Goal: Obtain resource: Obtain resource

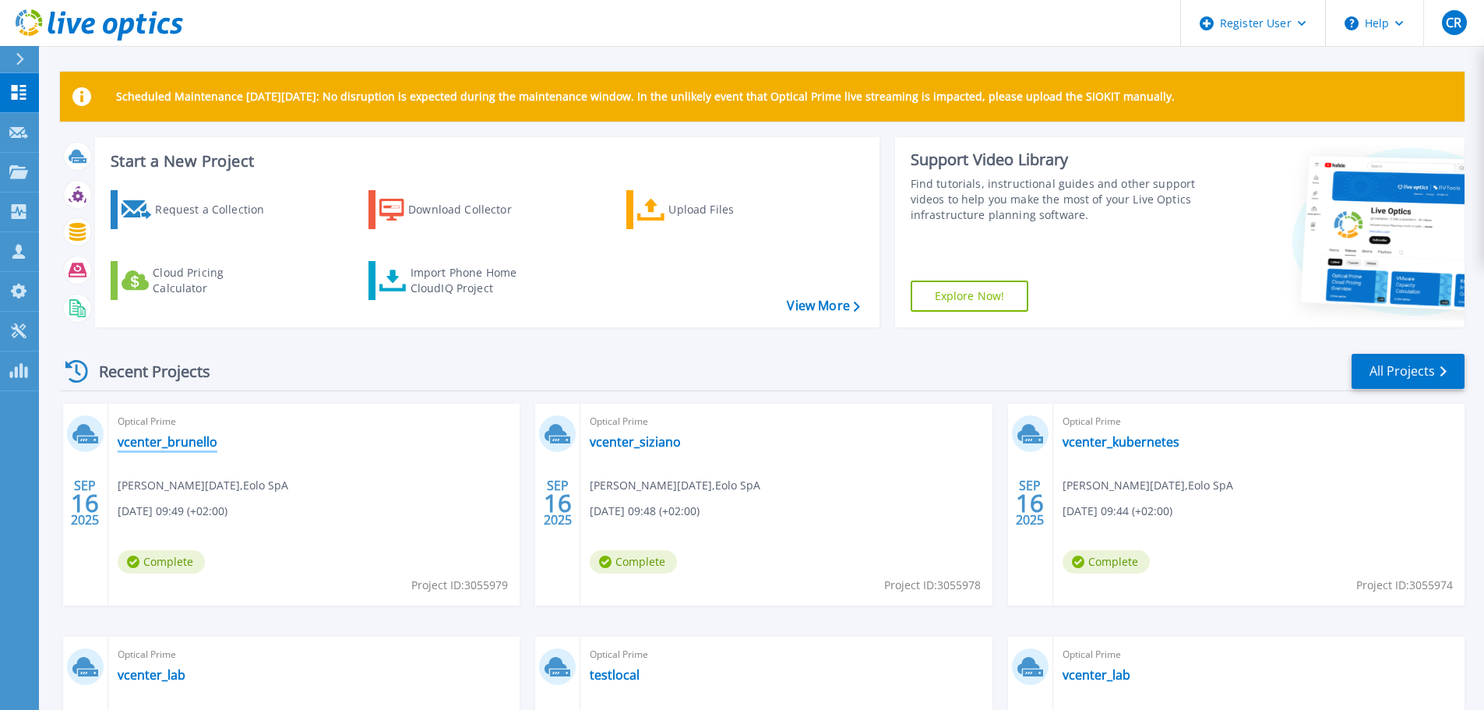
click at [186, 440] on link "vcenter_brunello" at bounding box center [168, 442] width 100 height 16
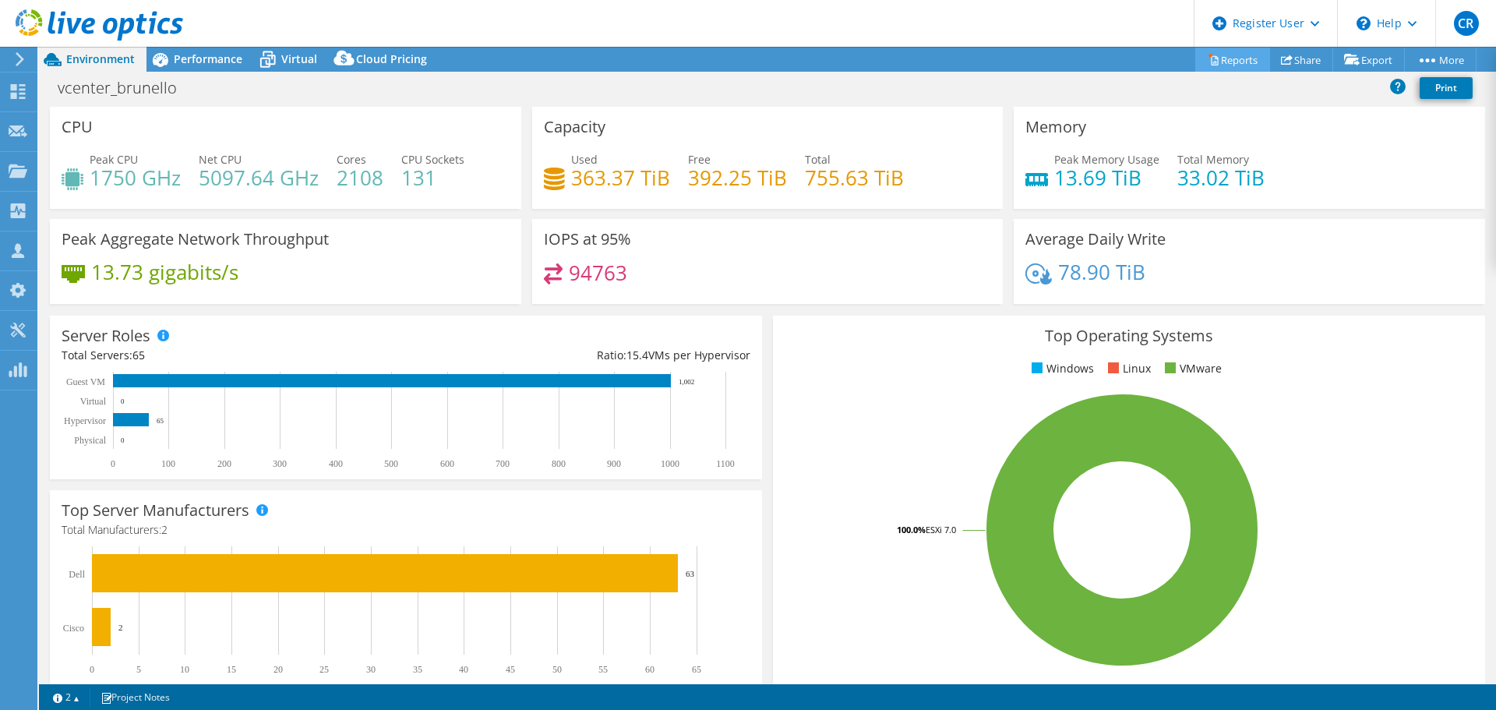
click at [1229, 60] on link "Reports" at bounding box center [1232, 60] width 75 height 24
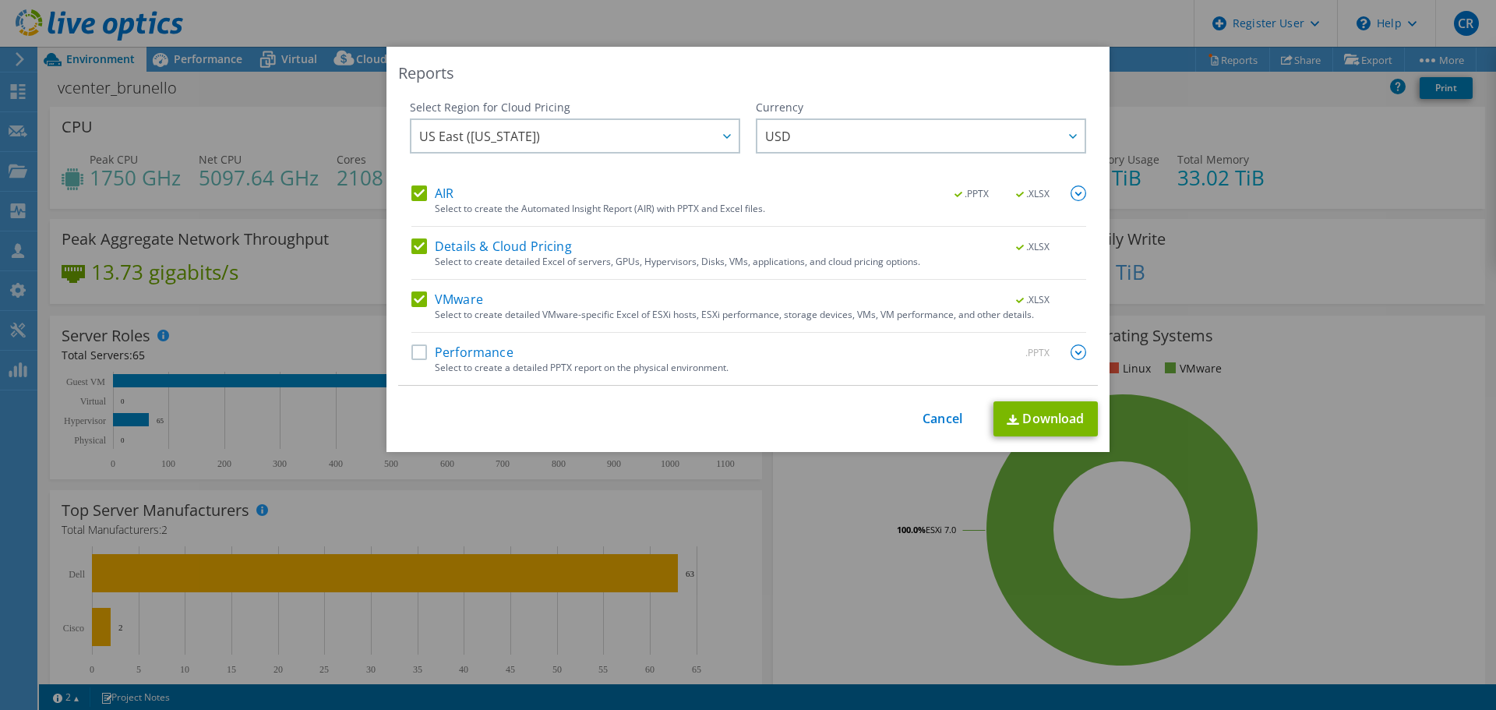
click at [411, 189] on label "AIR" at bounding box center [432, 193] width 42 height 16
click at [0, 0] on input "AIR" at bounding box center [0, 0] width 0 height 0
click at [411, 250] on label "Details & Cloud Pricing" at bounding box center [491, 246] width 160 height 16
click at [0, 0] on input "Details & Cloud Pricing" at bounding box center [0, 0] width 0 height 0
click at [415, 354] on label "Performance" at bounding box center [462, 352] width 102 height 16
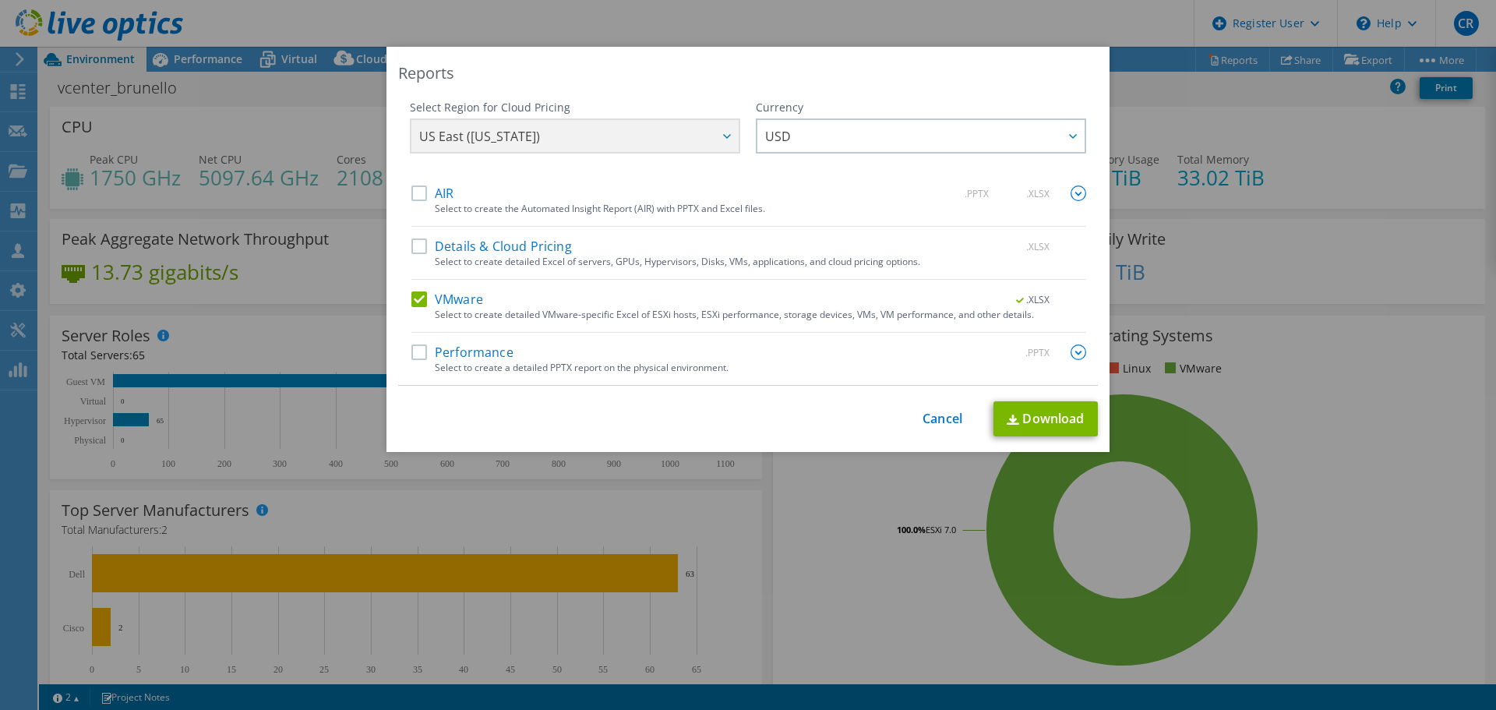
click at [0, 0] on input "Performance" at bounding box center [0, 0] width 0 height 0
click at [1073, 352] on img at bounding box center [1078, 352] width 16 height 16
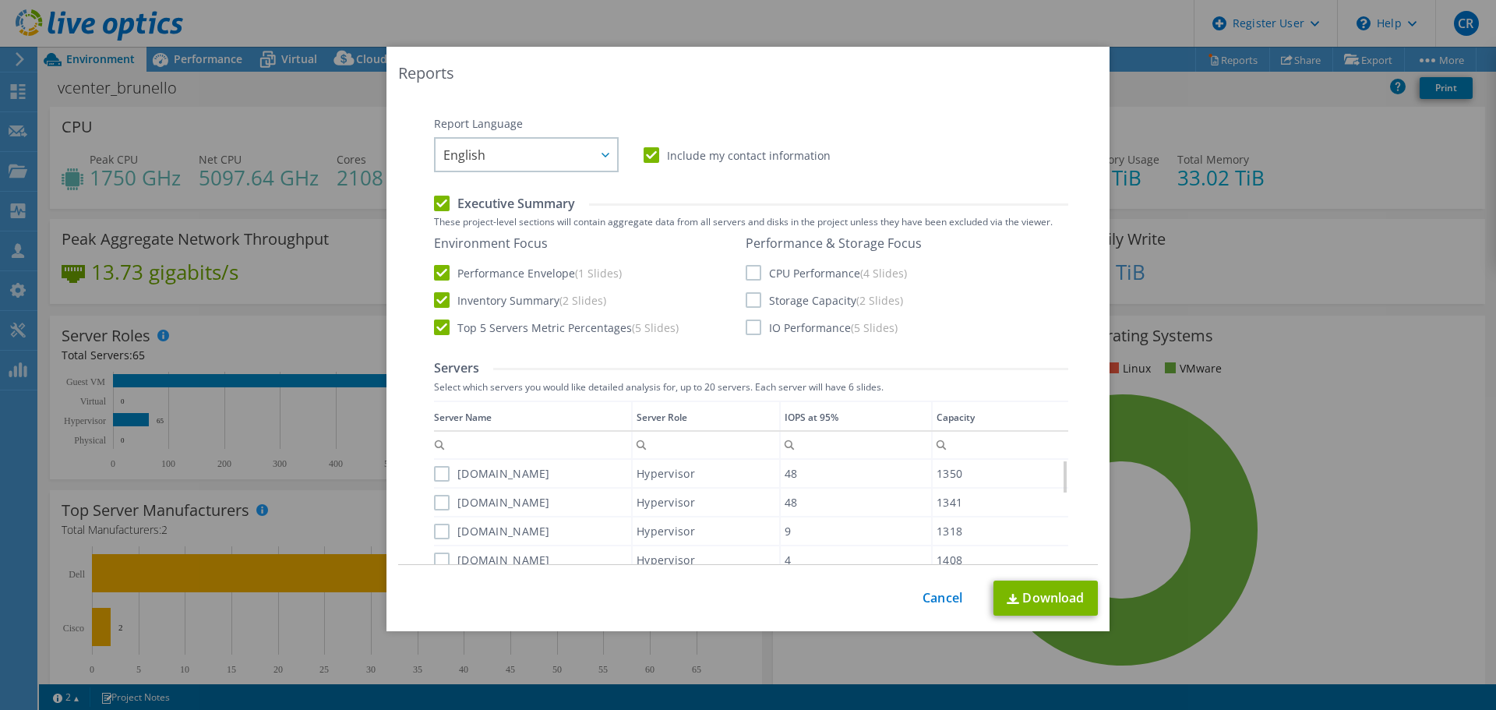
scroll to position [312, 0]
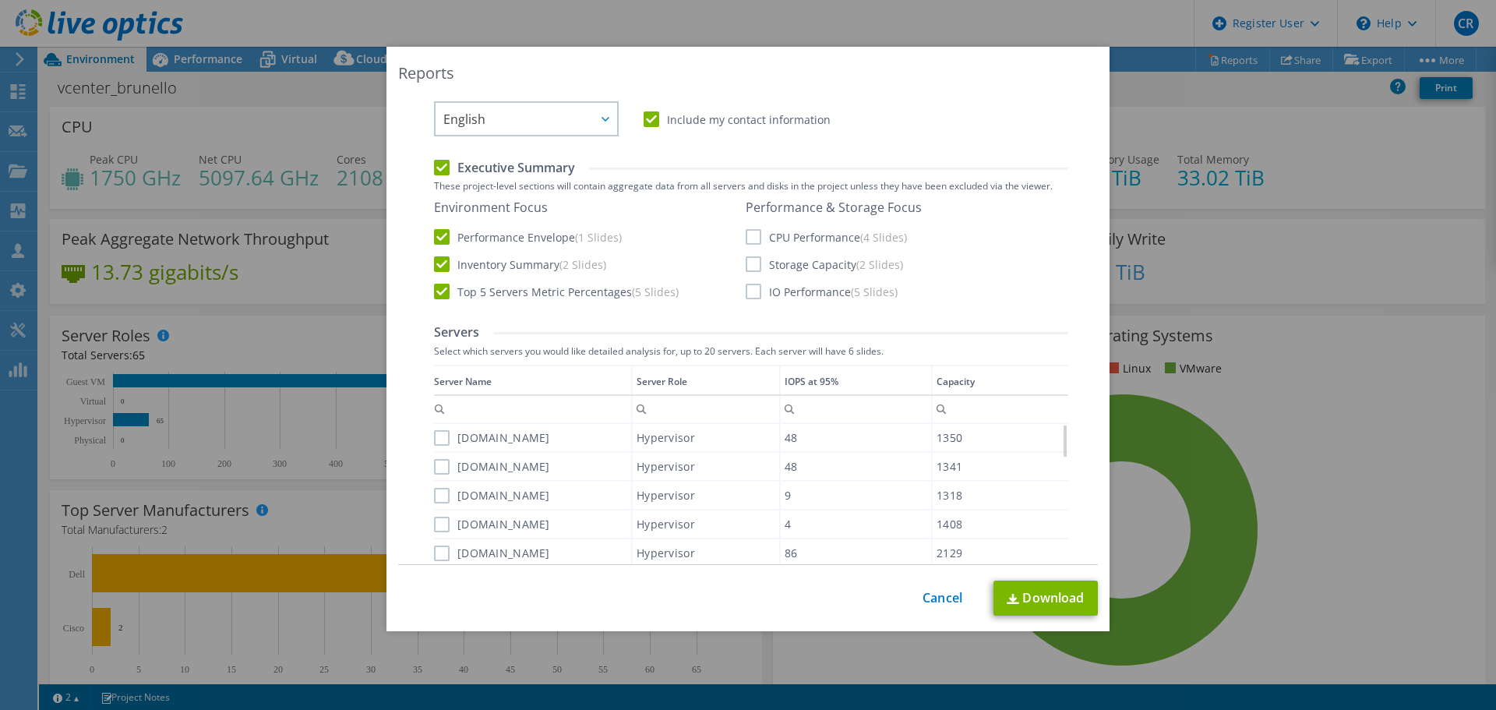
click at [745, 261] on label "Storage Capacity (2 Slides)" at bounding box center [823, 264] width 157 height 16
click at [0, 0] on input "Storage Capacity (2 Slides)" at bounding box center [0, 0] width 0 height 0
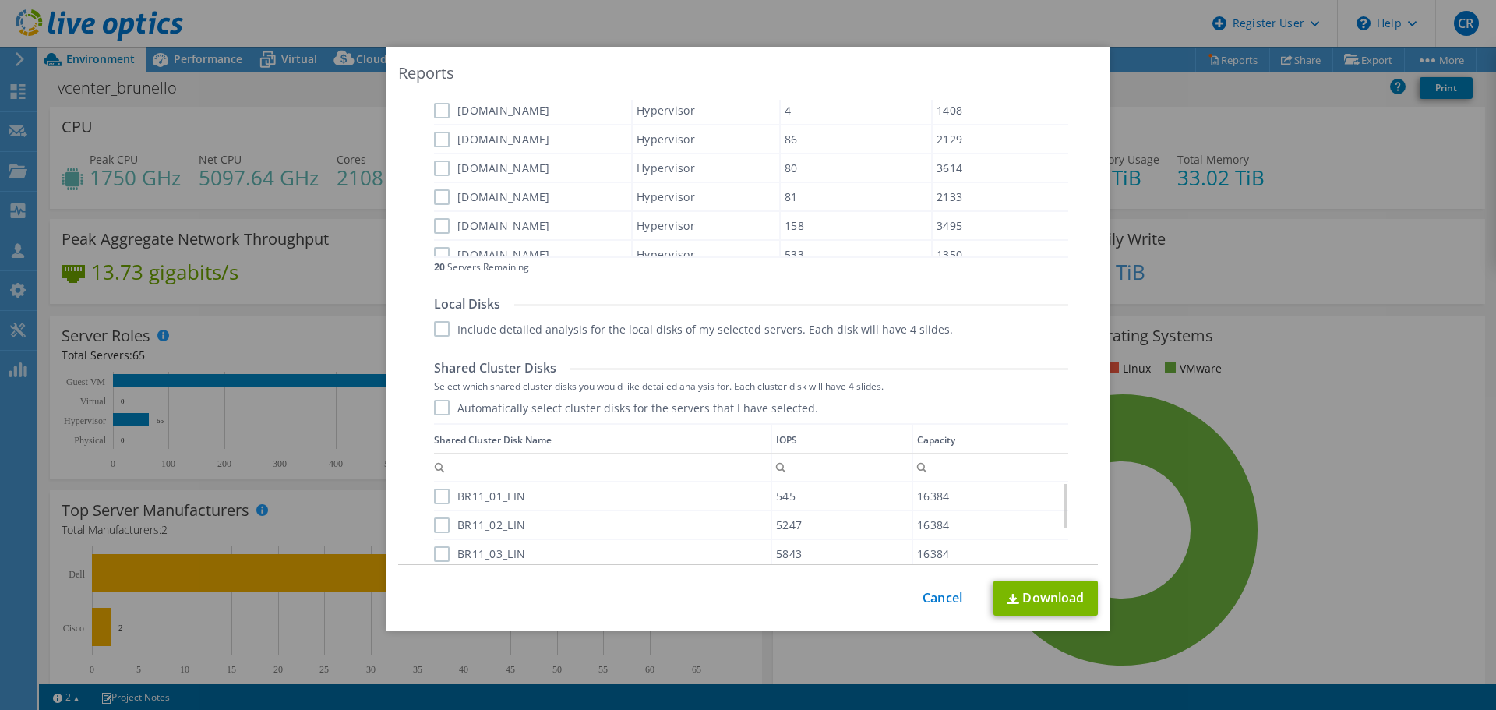
scroll to position [1037, 0]
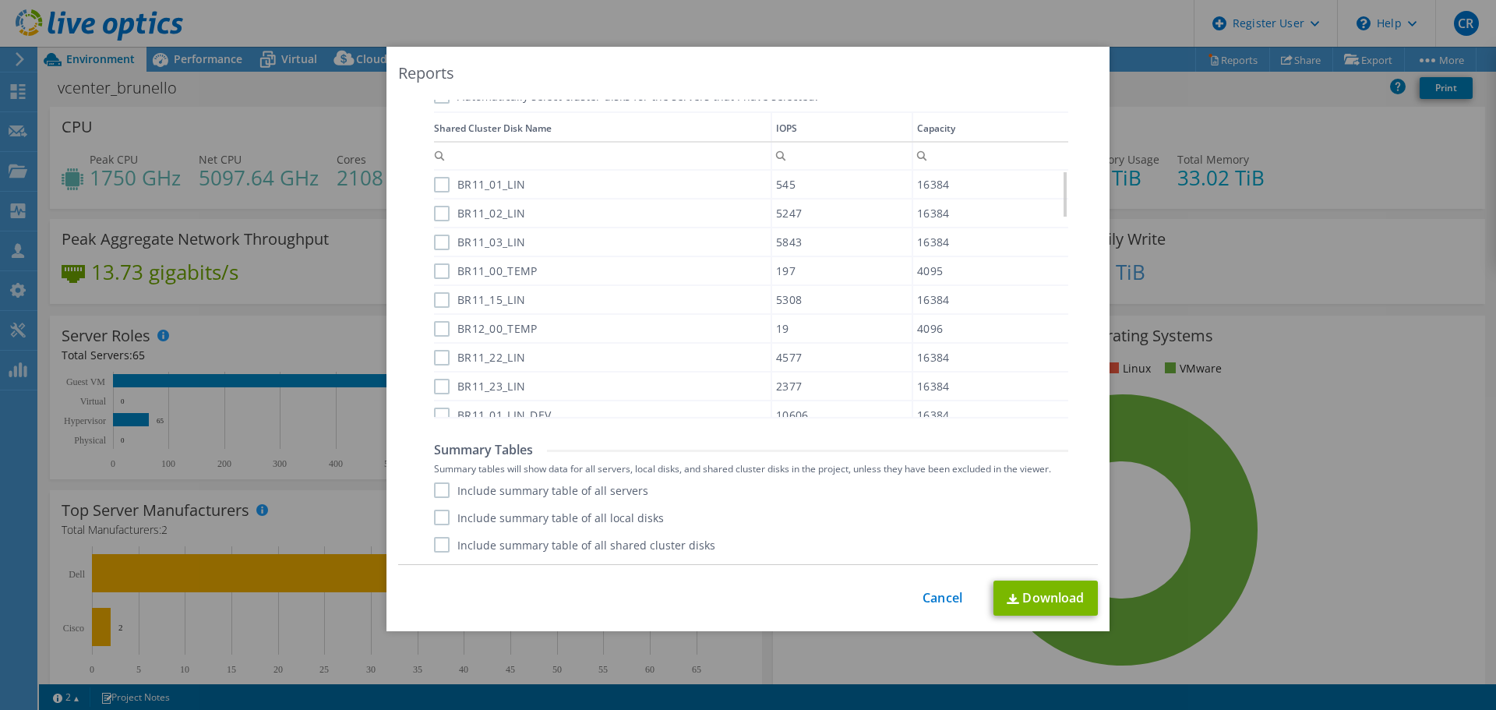
click at [436, 488] on label "Include summary table of all servers" at bounding box center [541, 490] width 214 height 16
click at [0, 0] on input "Include summary table of all servers" at bounding box center [0, 0] width 0 height 0
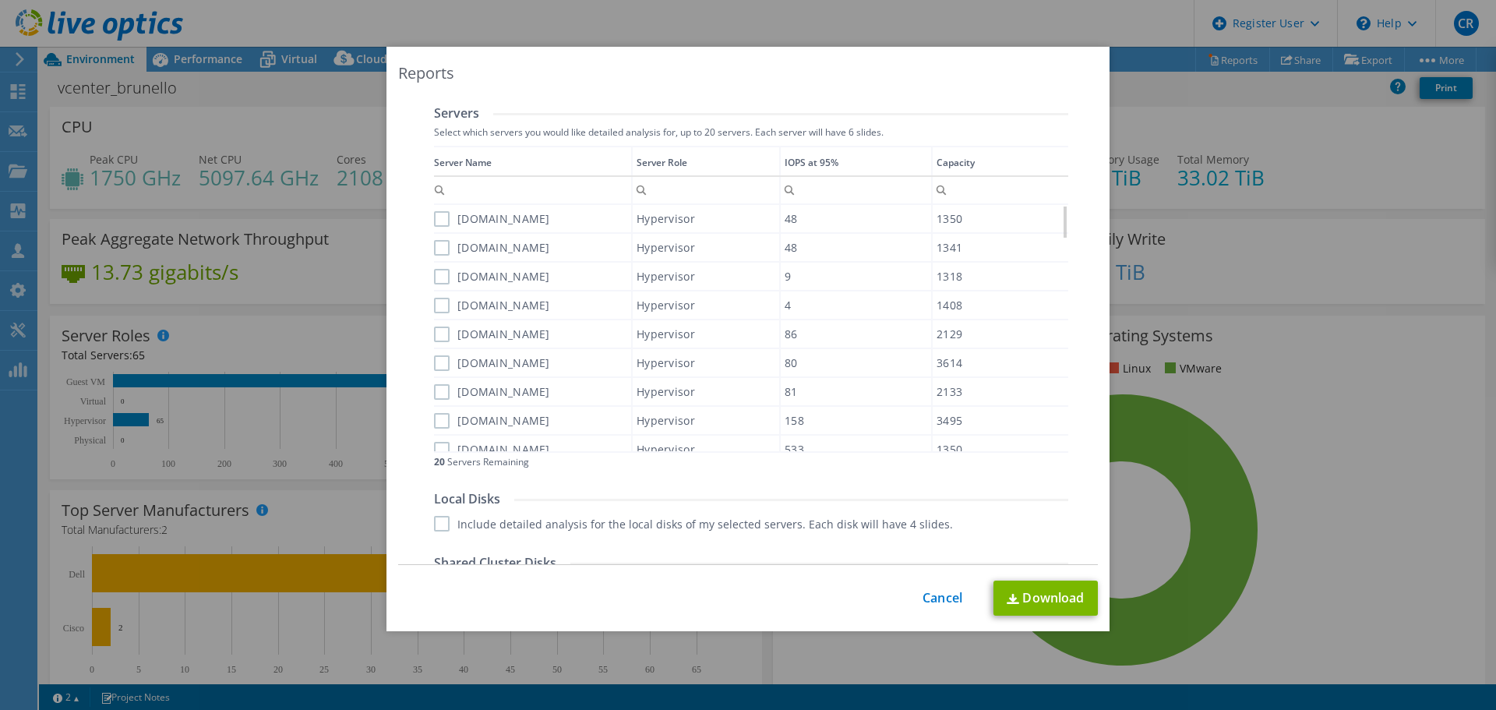
scroll to position [336, 0]
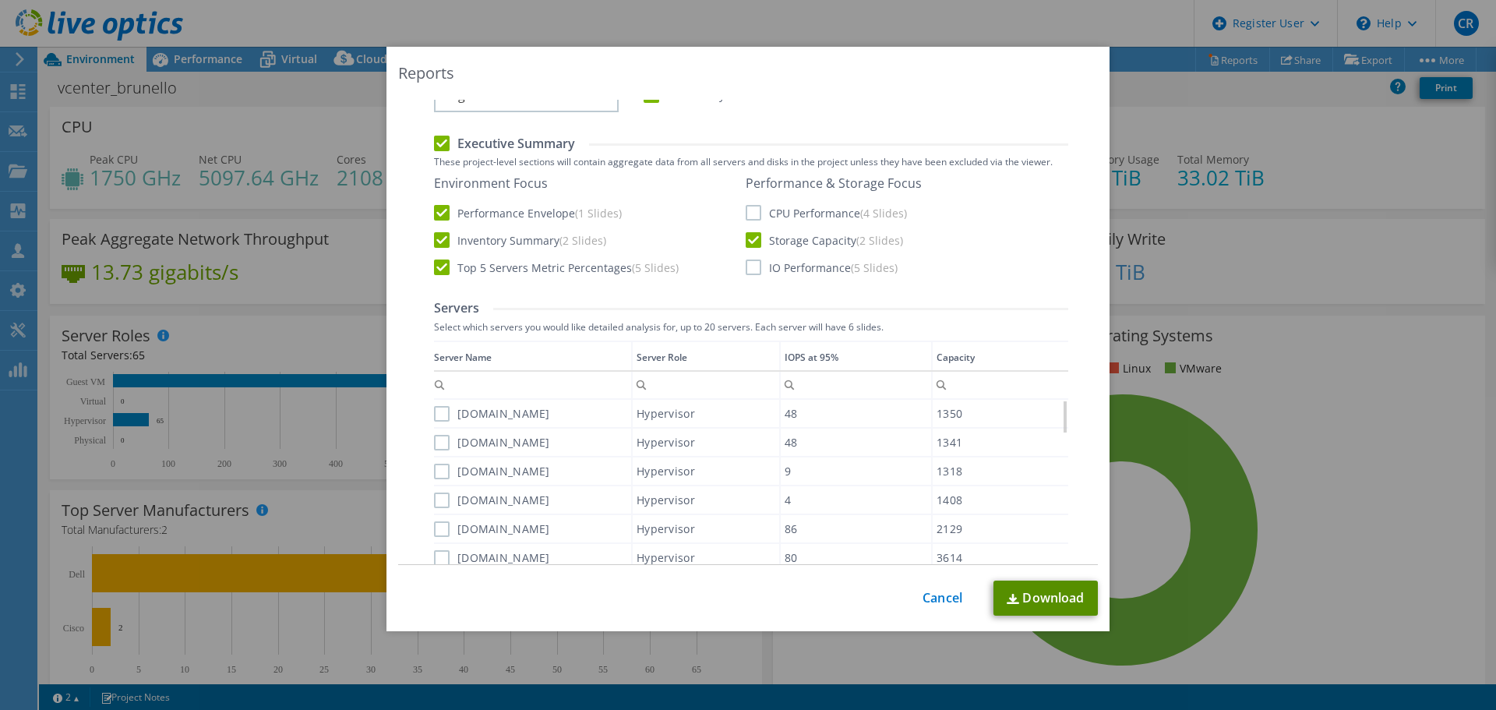
click at [1038, 596] on link "Download" at bounding box center [1045, 597] width 104 height 35
click at [927, 598] on link "Cancel" at bounding box center [942, 597] width 40 height 15
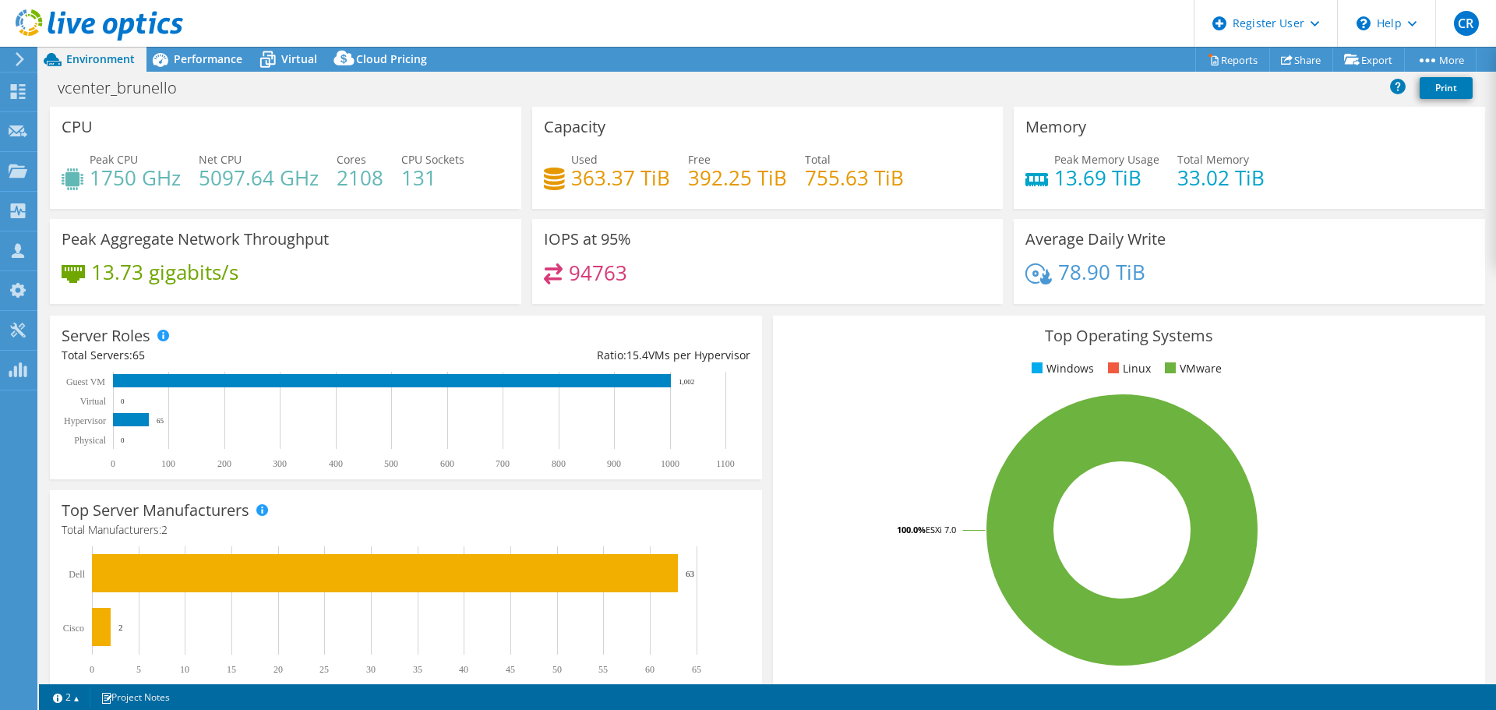
click at [98, 21] on icon at bounding box center [99, 25] width 167 height 32
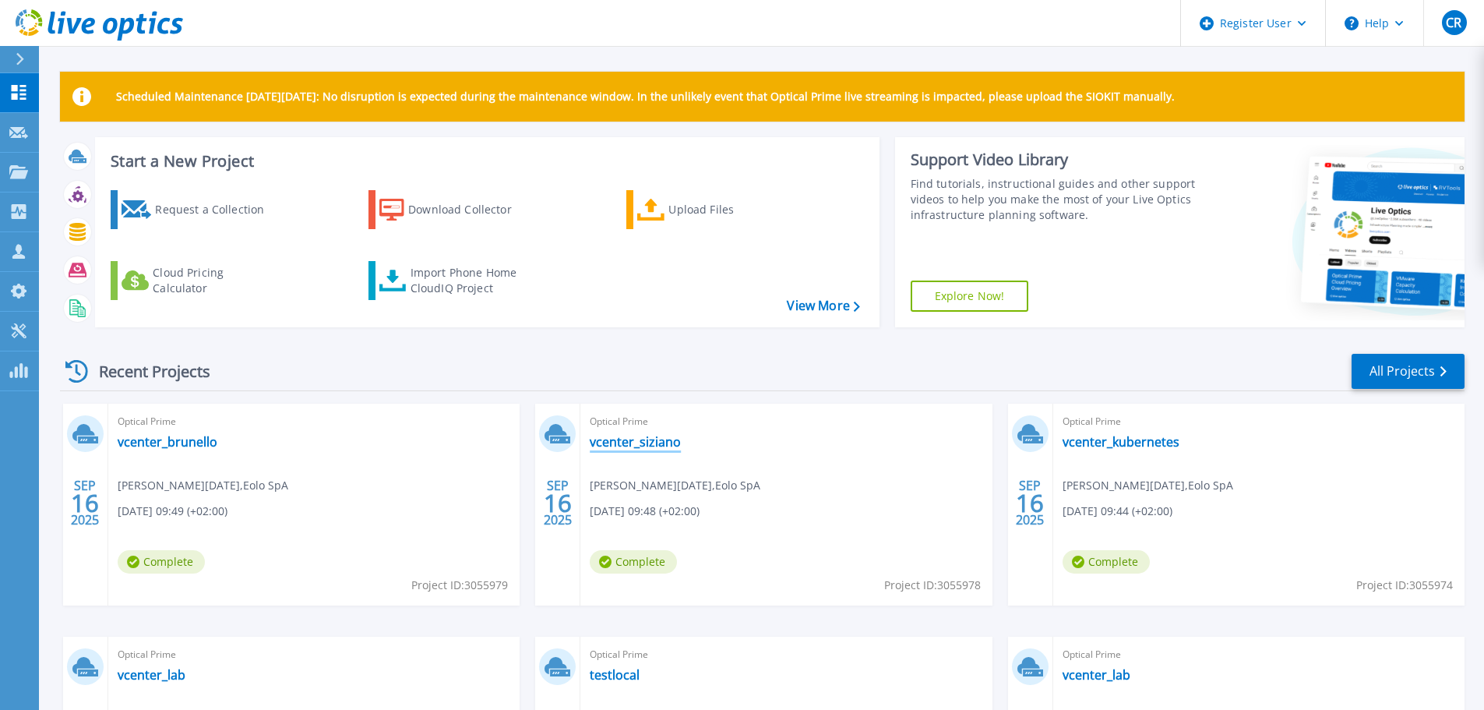
click at [643, 441] on link "vcenter_siziano" at bounding box center [635, 442] width 91 height 16
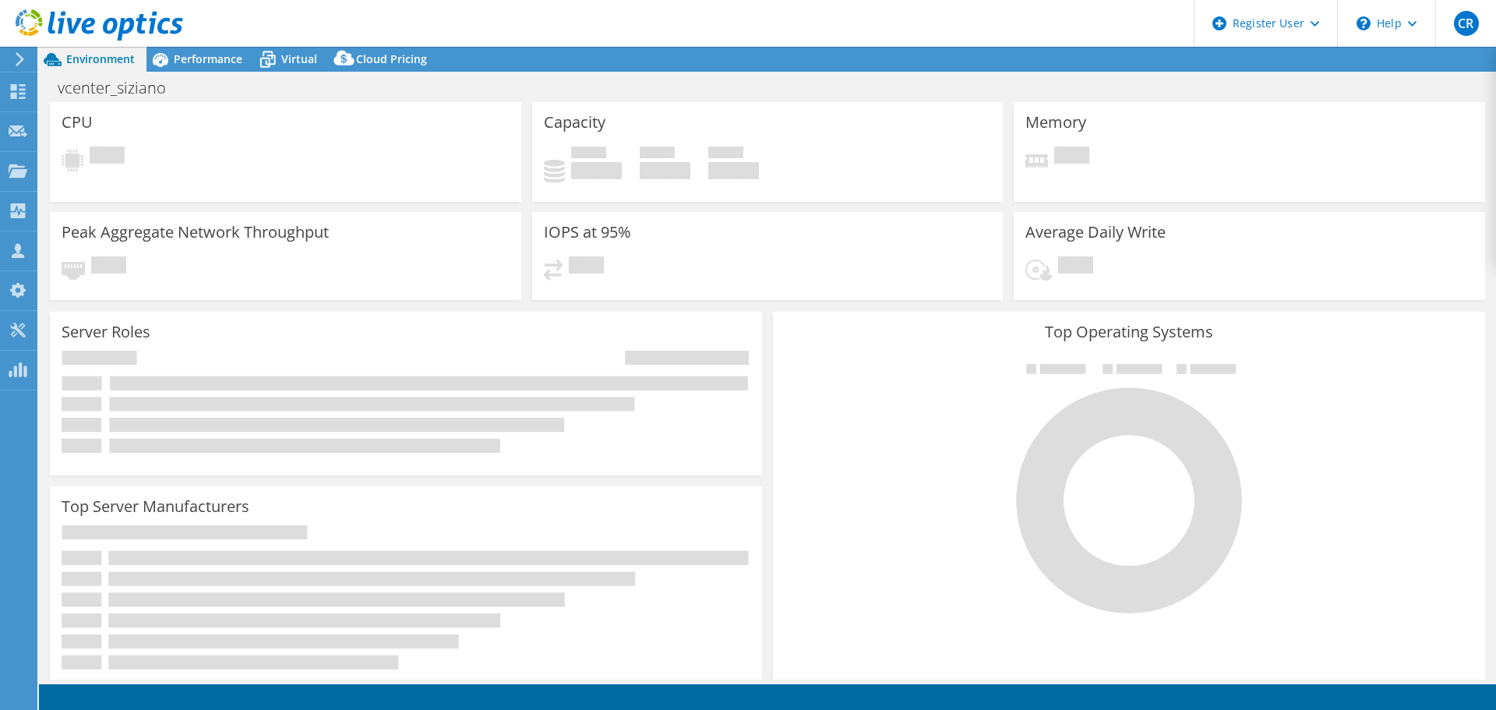
select select "USD"
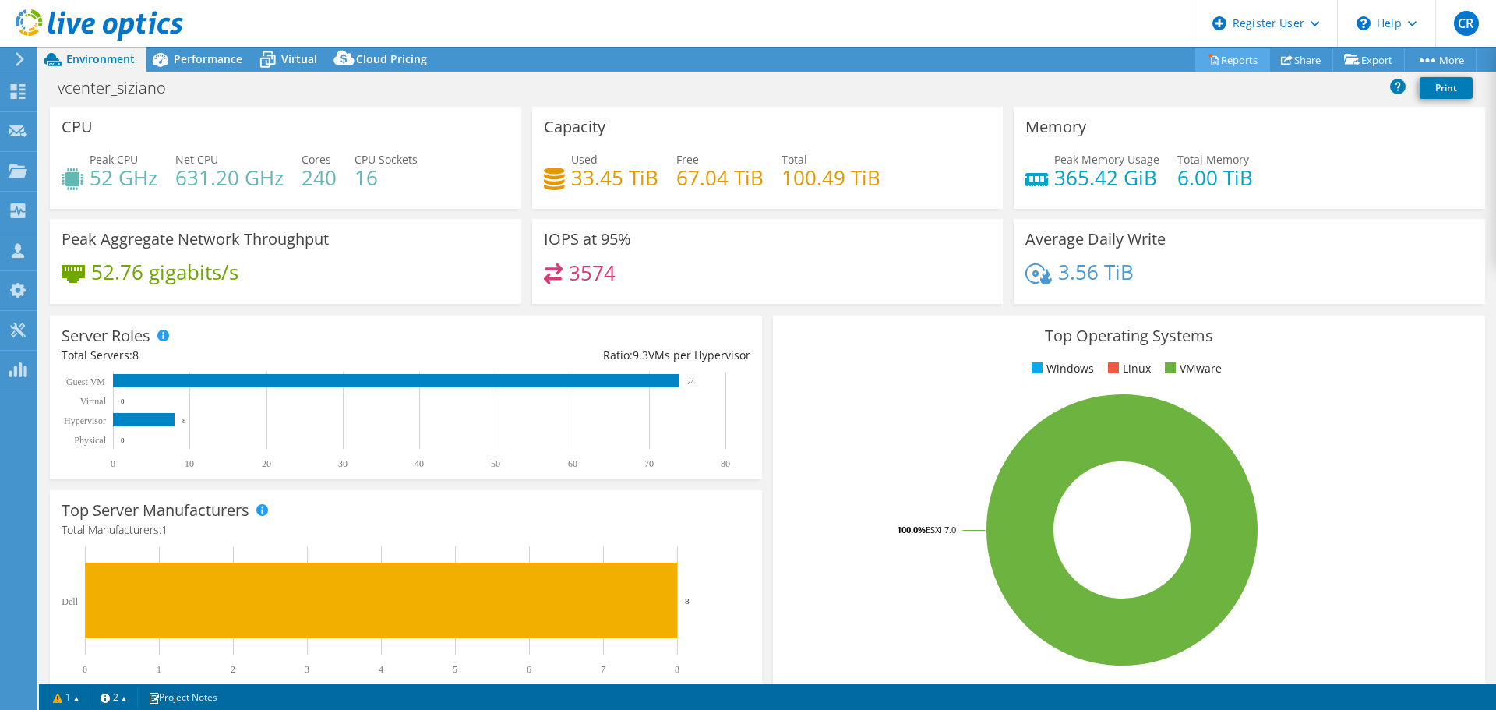
click at [1237, 61] on link "Reports" at bounding box center [1232, 60] width 75 height 24
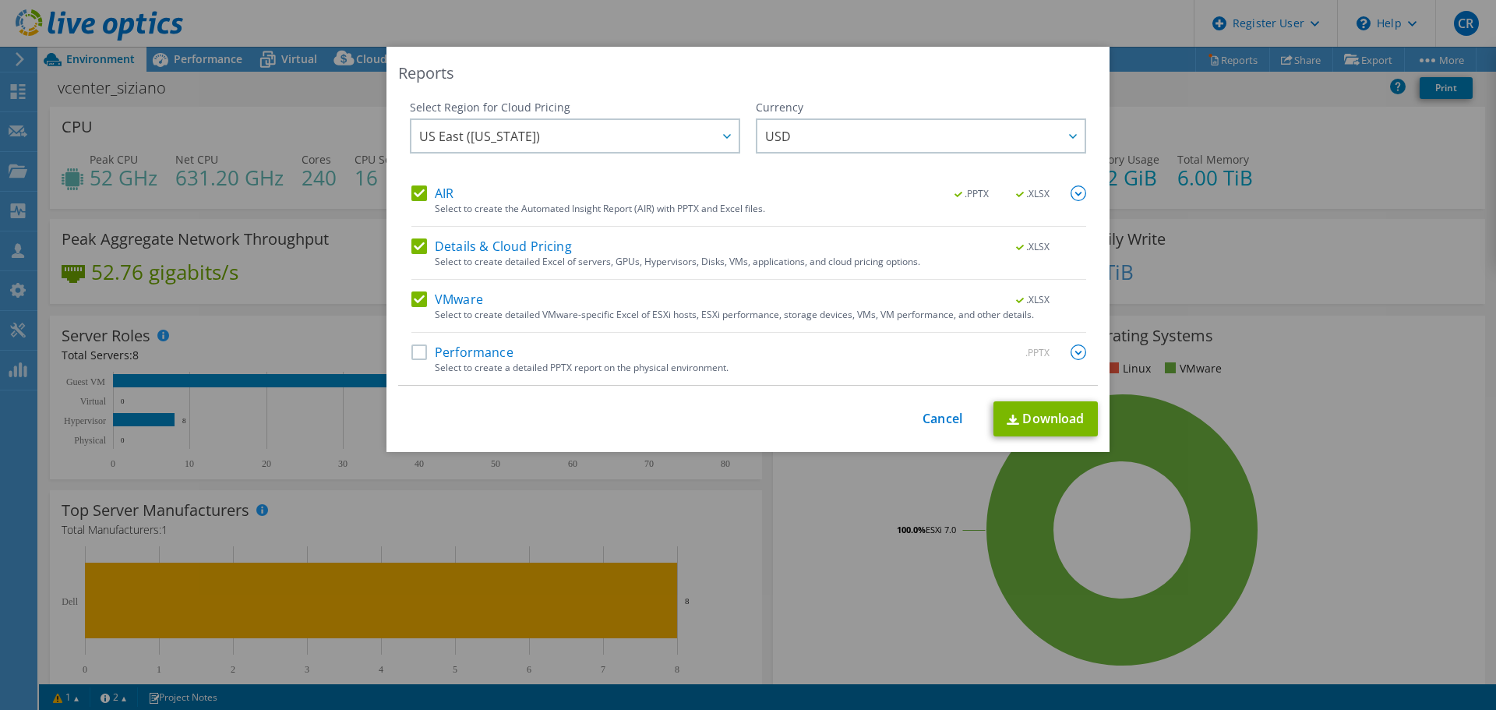
click at [411, 247] on label "Details & Cloud Pricing" at bounding box center [491, 246] width 160 height 16
click at [0, 0] on input "Details & Cloud Pricing" at bounding box center [0, 0] width 0 height 0
click at [411, 198] on label "AIR" at bounding box center [432, 193] width 42 height 16
click at [0, 0] on input "AIR" at bounding box center [0, 0] width 0 height 0
click at [411, 347] on label "Performance" at bounding box center [462, 352] width 102 height 16
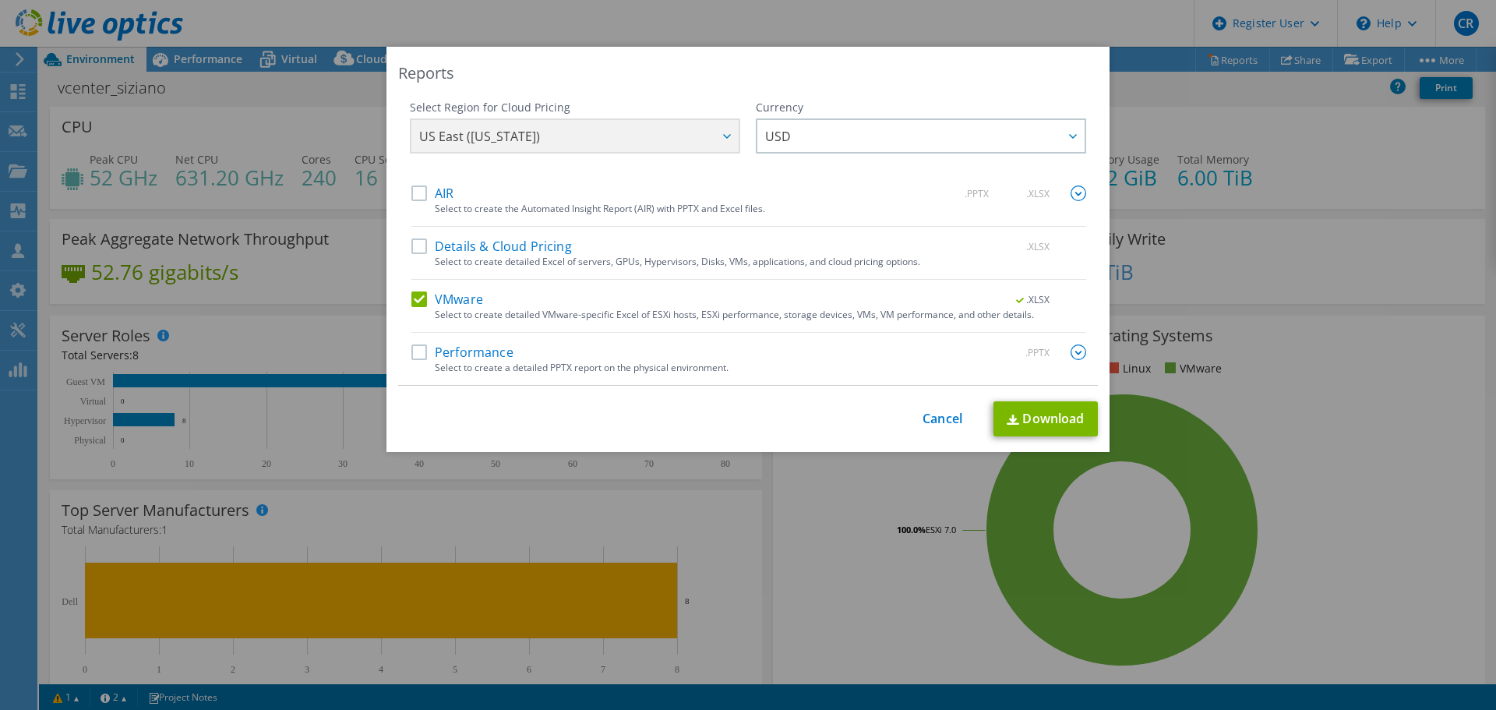
click at [0, 0] on input "Performance" at bounding box center [0, 0] width 0 height 0
click at [1071, 350] on img at bounding box center [1078, 352] width 16 height 16
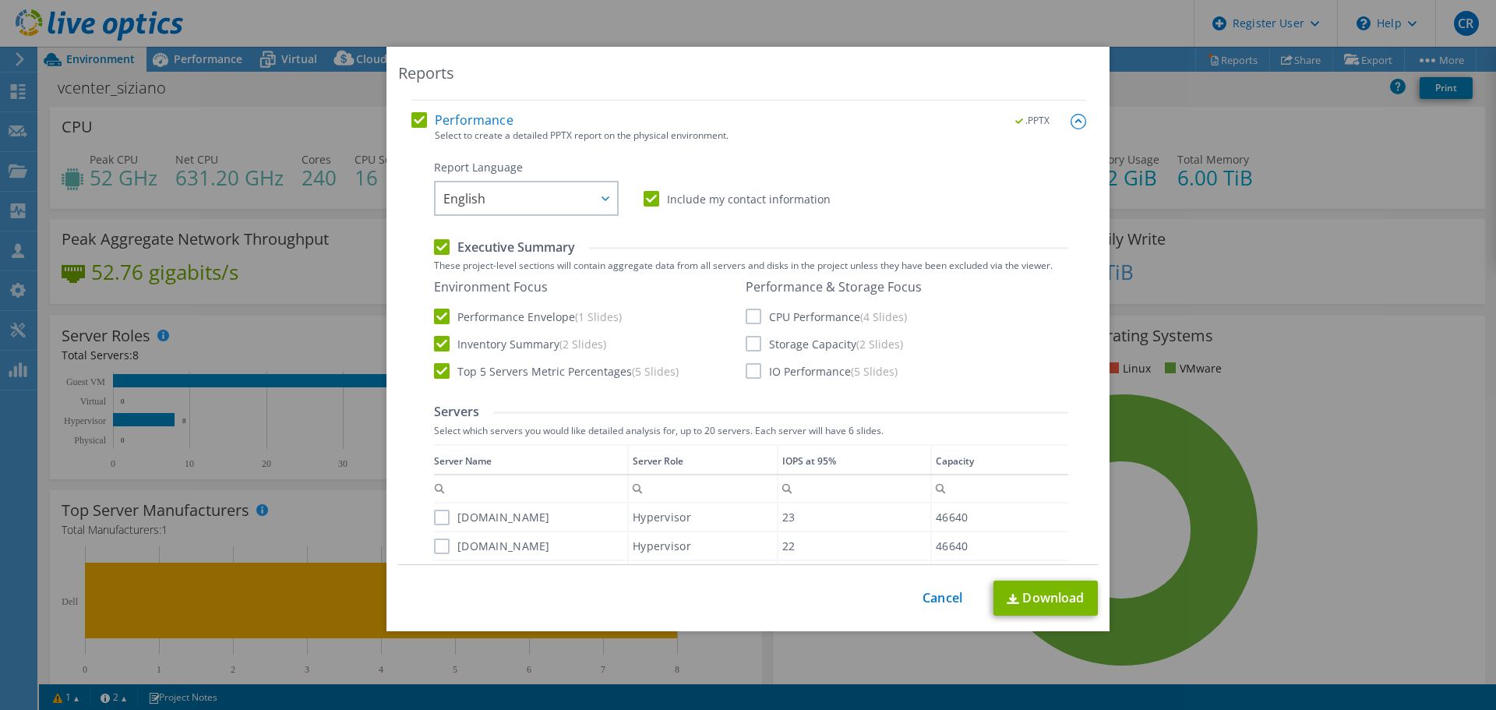
scroll to position [234, 0]
click at [747, 344] on label "Storage Capacity (2 Slides)" at bounding box center [823, 342] width 157 height 16
click at [0, 0] on input "Storage Capacity (2 Slides)" at bounding box center [0, 0] width 0 height 0
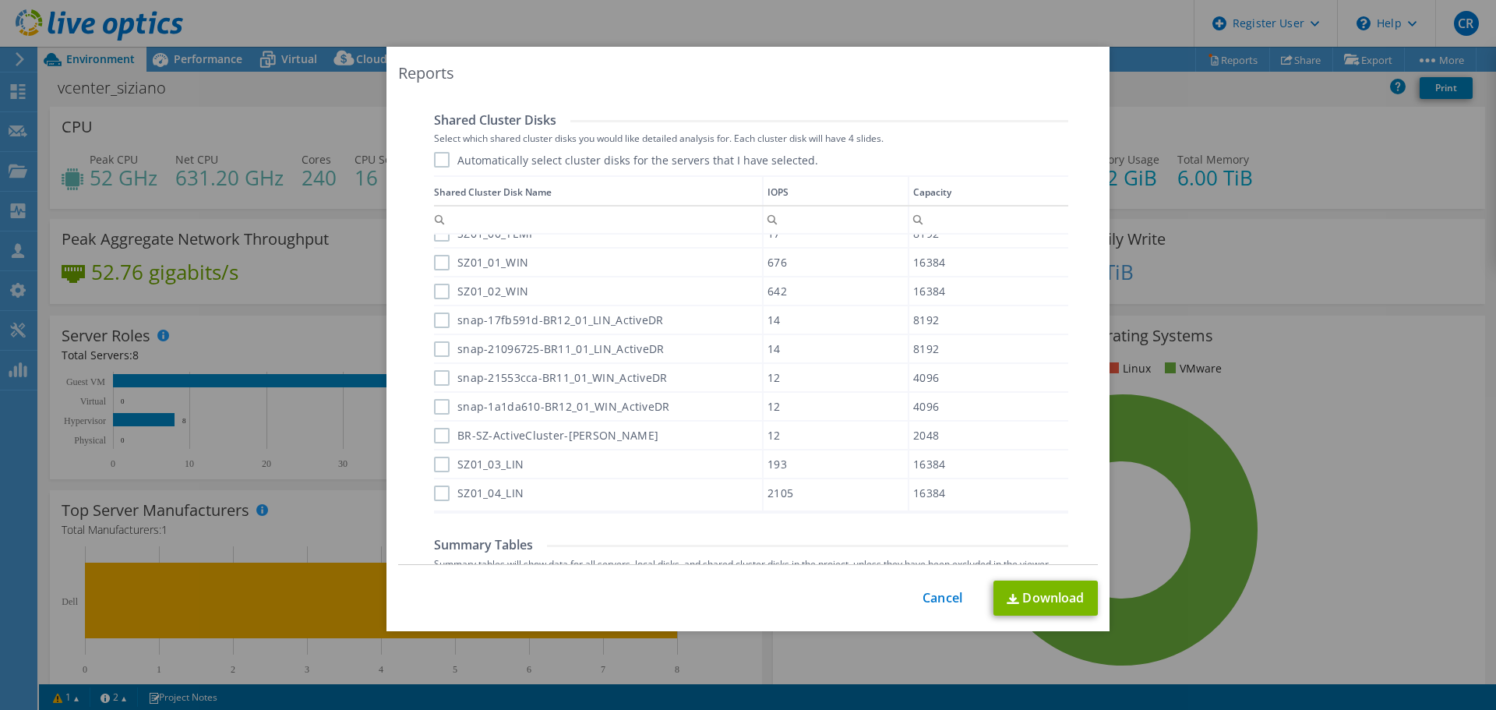
scroll to position [1030, 0]
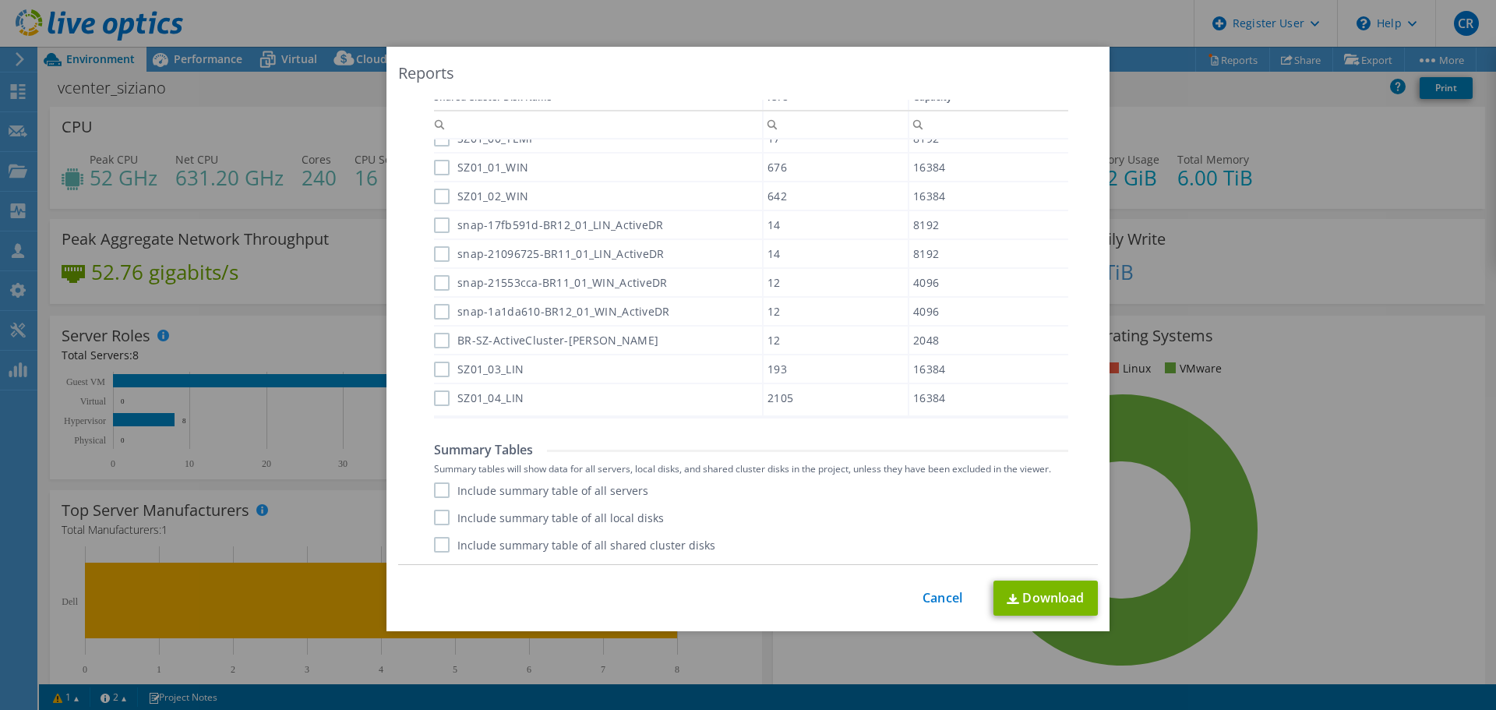
click at [435, 488] on label "Include summary table of all servers" at bounding box center [541, 490] width 214 height 16
click at [0, 0] on input "Include summary table of all servers" at bounding box center [0, 0] width 0 height 0
click at [435, 543] on label "Include summary table of all shared cluster disks" at bounding box center [574, 545] width 281 height 16
click at [0, 0] on input "Include summary table of all shared cluster disks" at bounding box center [0, 0] width 0 height 0
click at [1039, 597] on link "Download" at bounding box center [1045, 597] width 104 height 35
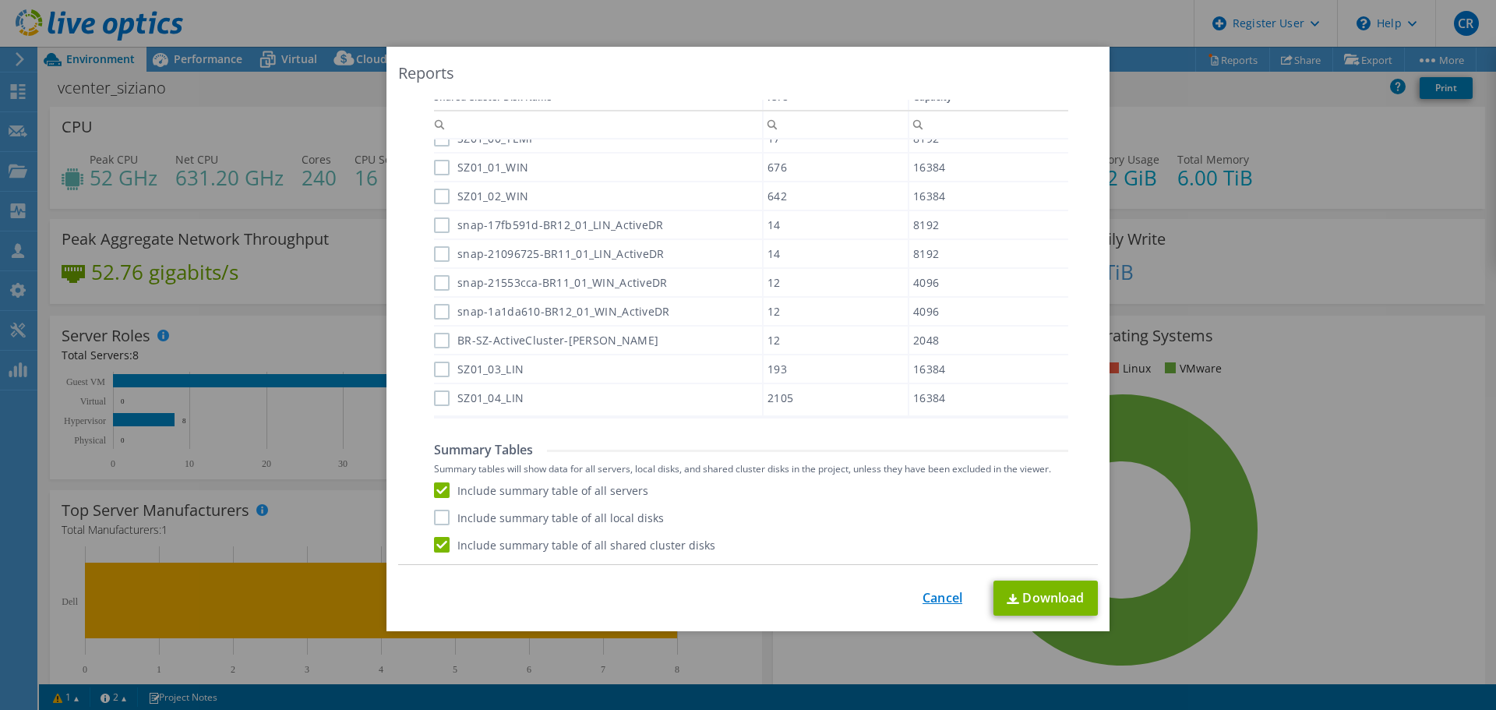
click at [936, 601] on link "Cancel" at bounding box center [942, 597] width 40 height 15
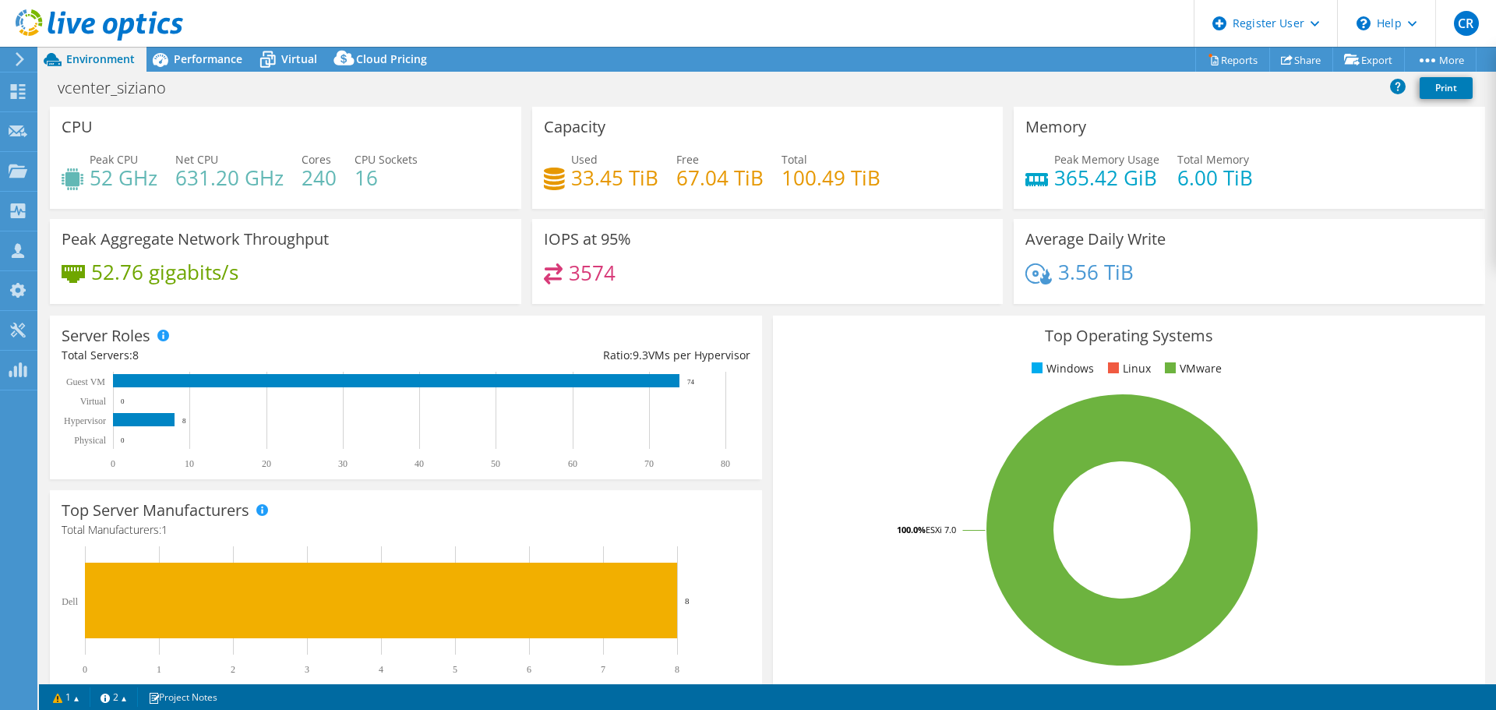
click at [105, 20] on icon at bounding box center [99, 25] width 167 height 32
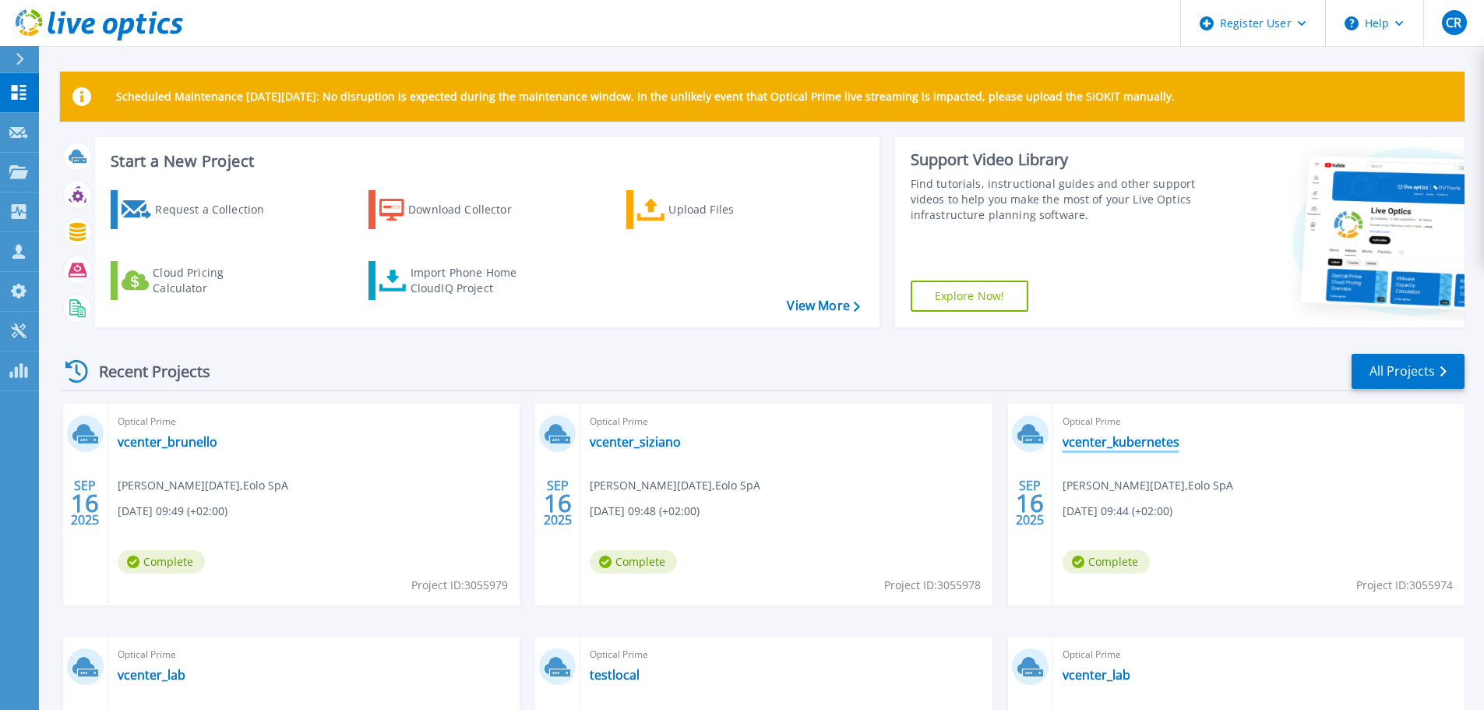
click at [1119, 440] on link "vcenter_kubernetes" at bounding box center [1120, 442] width 117 height 16
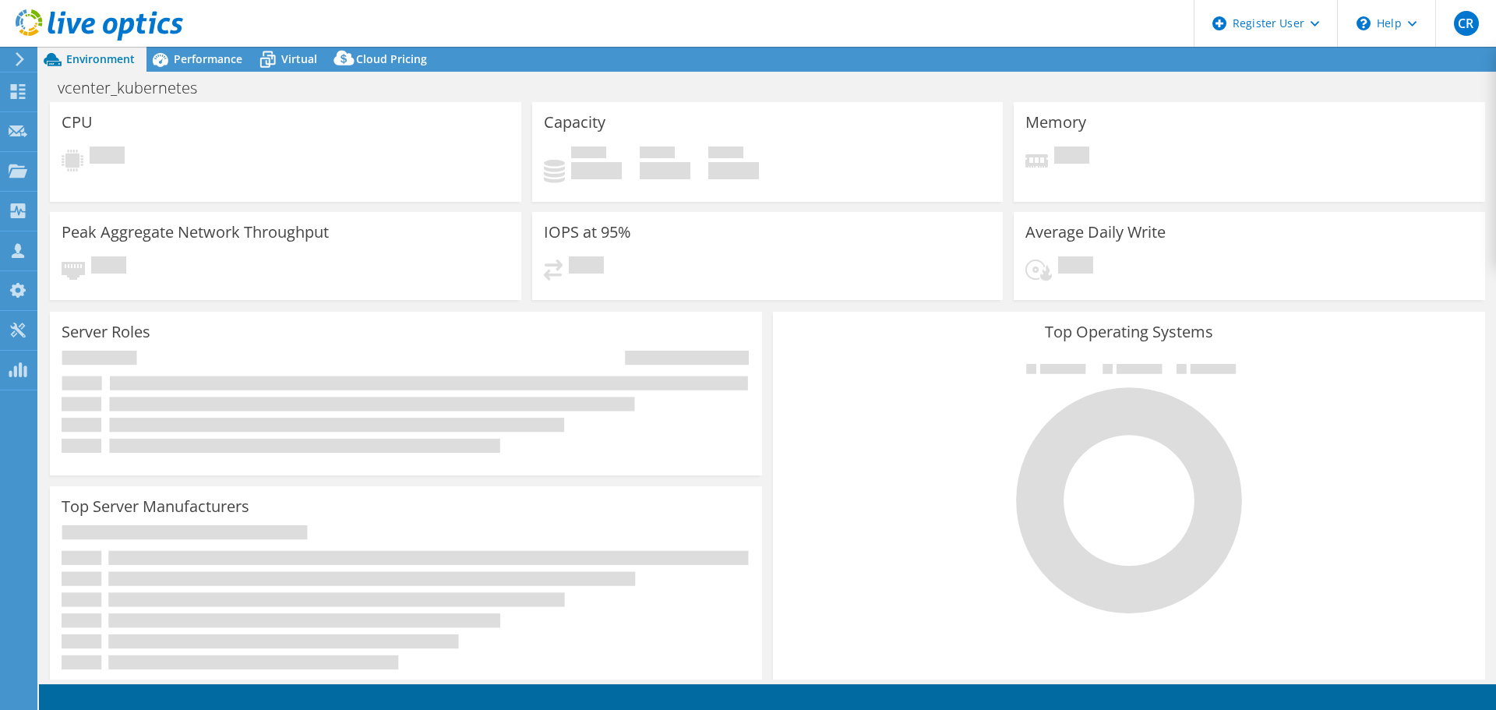
select select "USD"
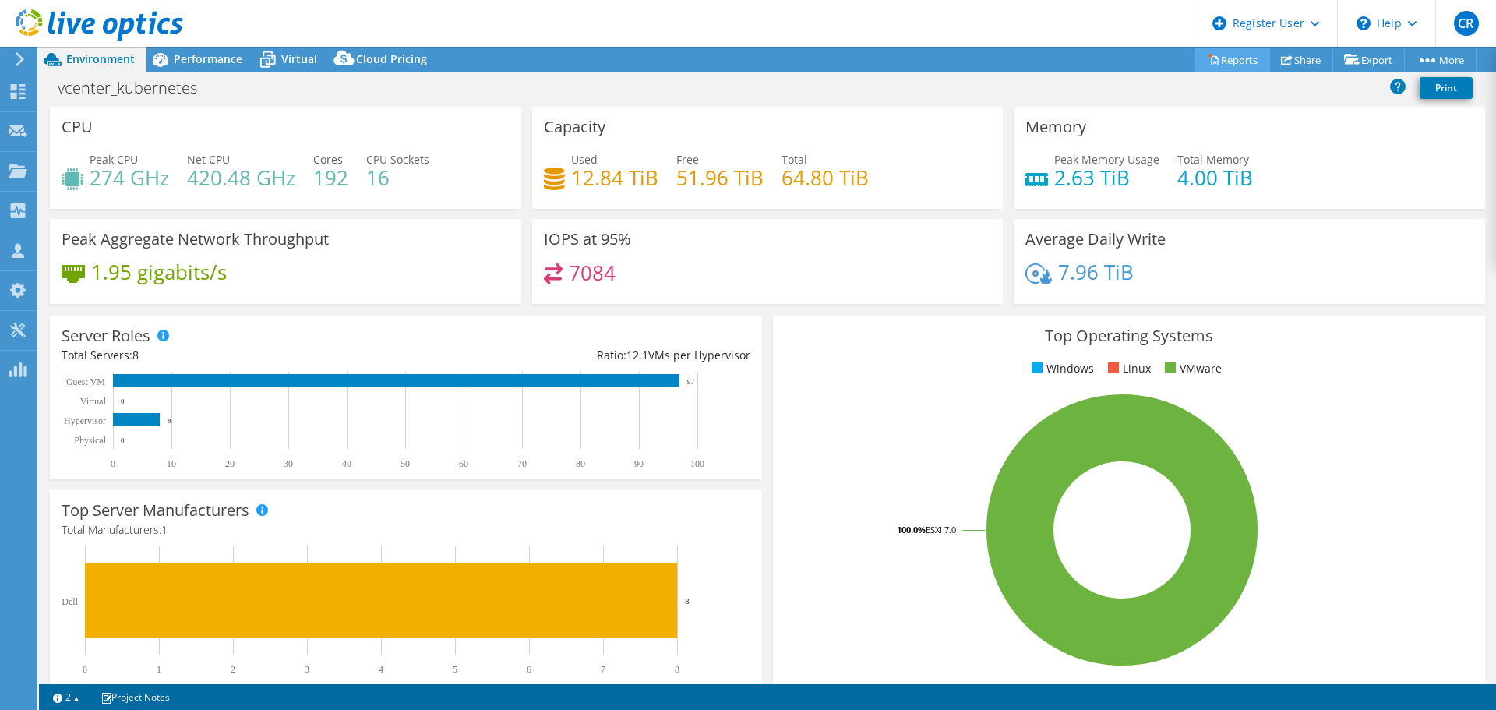
click at [1213, 61] on link "Reports" at bounding box center [1232, 60] width 75 height 24
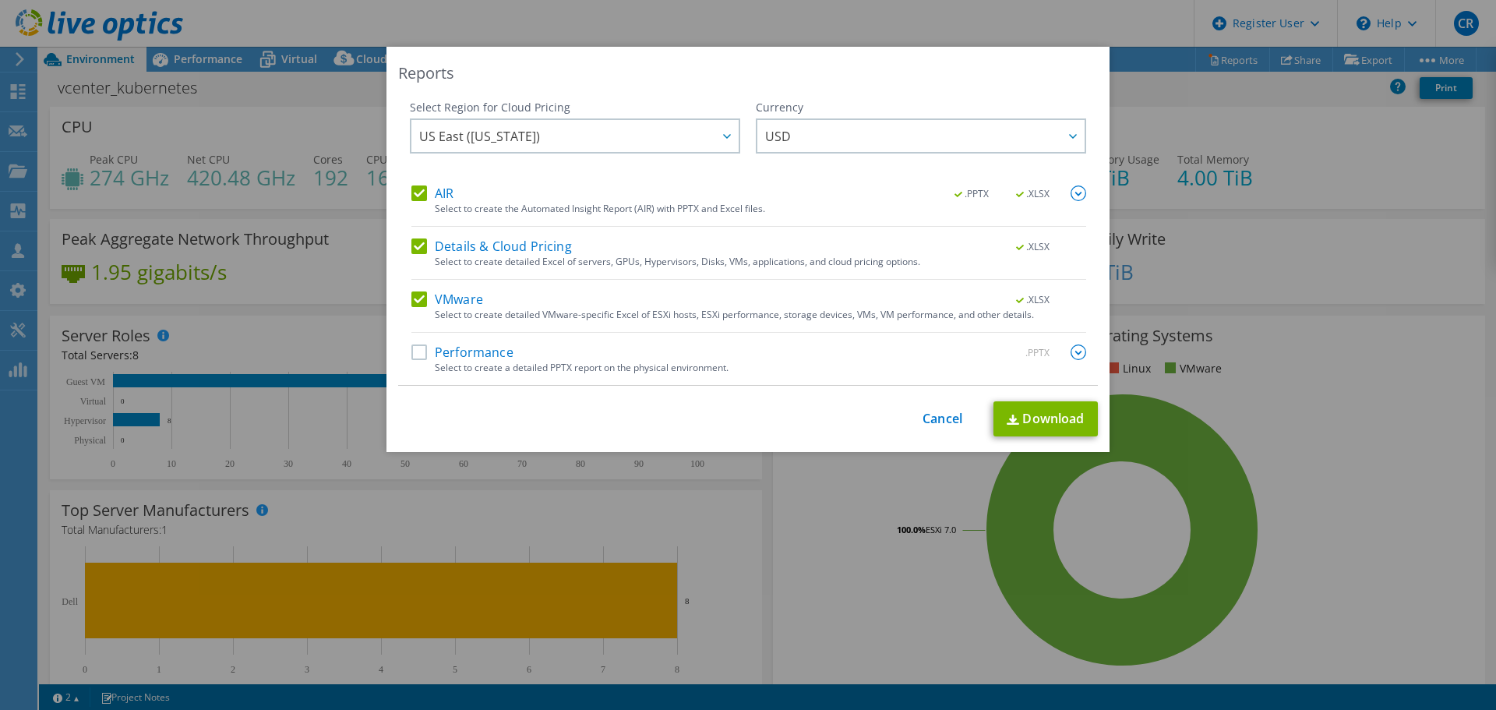
click at [418, 245] on label "Details & Cloud Pricing" at bounding box center [491, 246] width 160 height 16
click at [0, 0] on input "Details & Cloud Pricing" at bounding box center [0, 0] width 0 height 0
click at [413, 192] on label "AIR" at bounding box center [432, 193] width 42 height 16
click at [0, 0] on input "AIR" at bounding box center [0, 0] width 0 height 0
click at [415, 351] on label "Performance" at bounding box center [462, 352] width 102 height 16
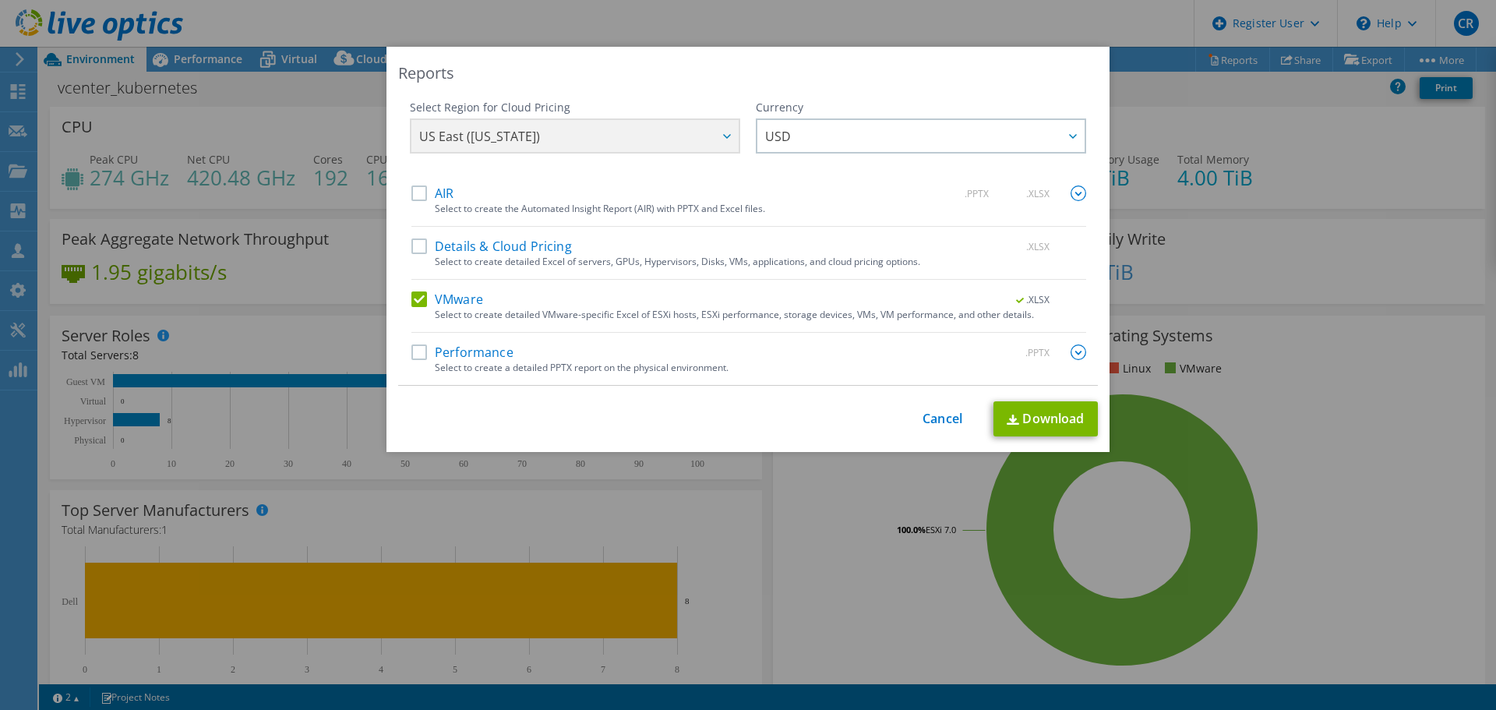
click at [0, 0] on input "Performance" at bounding box center [0, 0] width 0 height 0
click at [1070, 351] on img at bounding box center [1078, 352] width 16 height 16
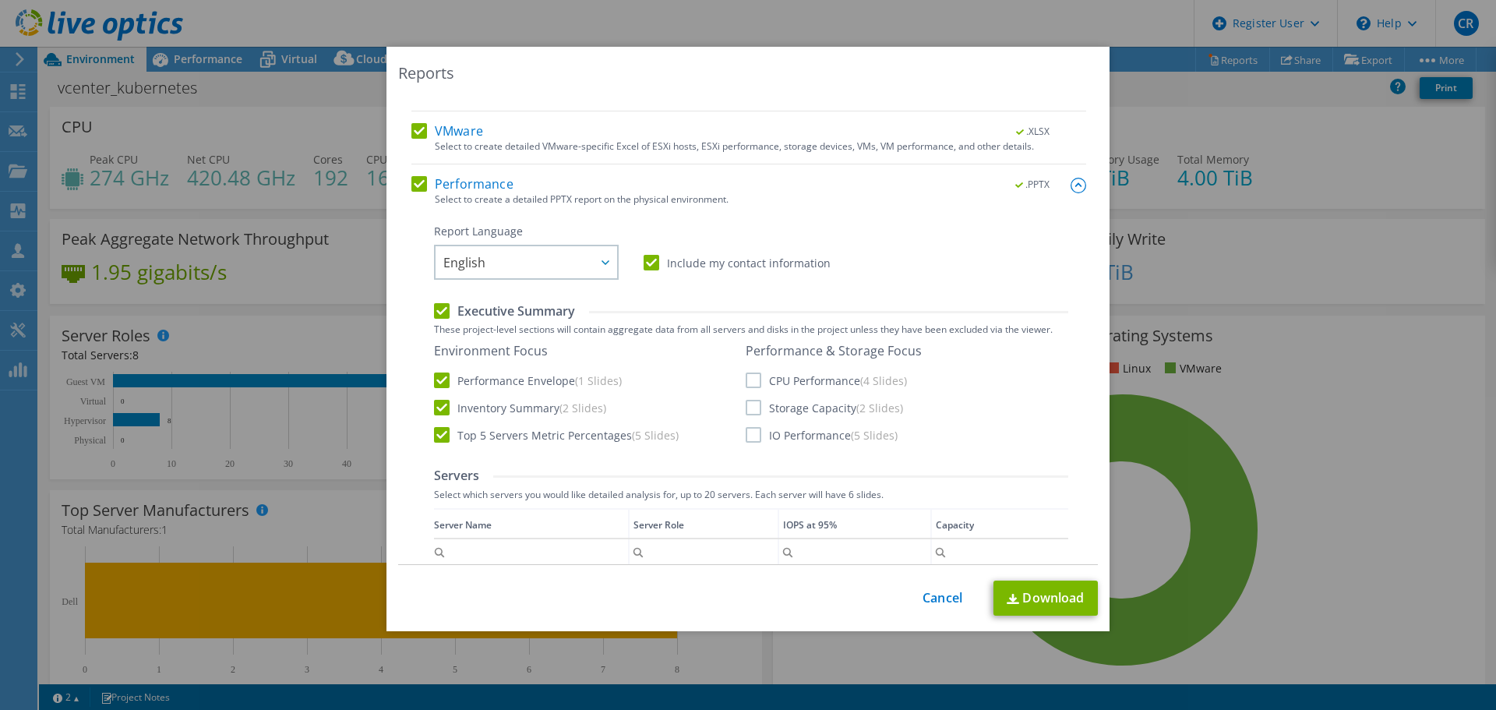
scroll to position [312, 0]
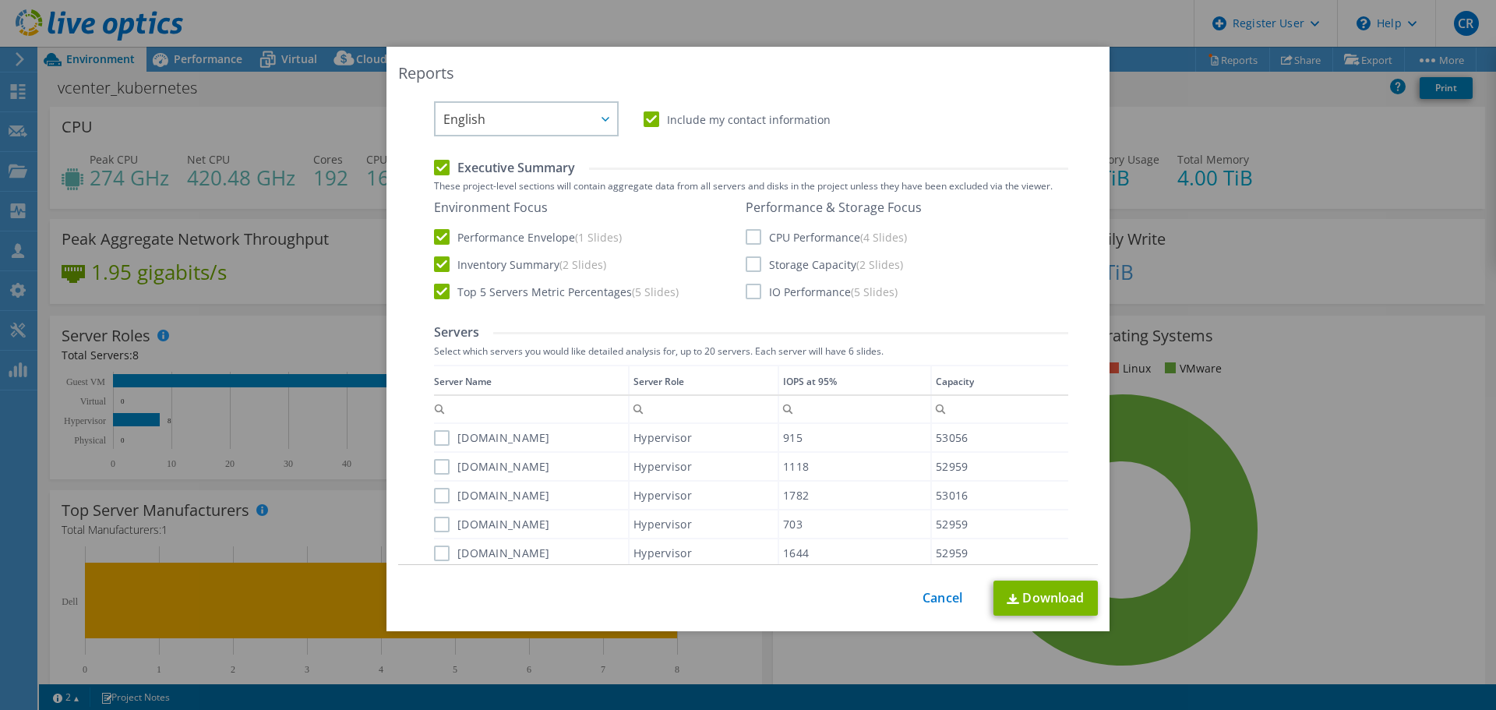
click at [747, 265] on label "Storage Capacity (2 Slides)" at bounding box center [823, 264] width 157 height 16
click at [0, 0] on input "Storage Capacity (2 Slides)" at bounding box center [0, 0] width 0 height 0
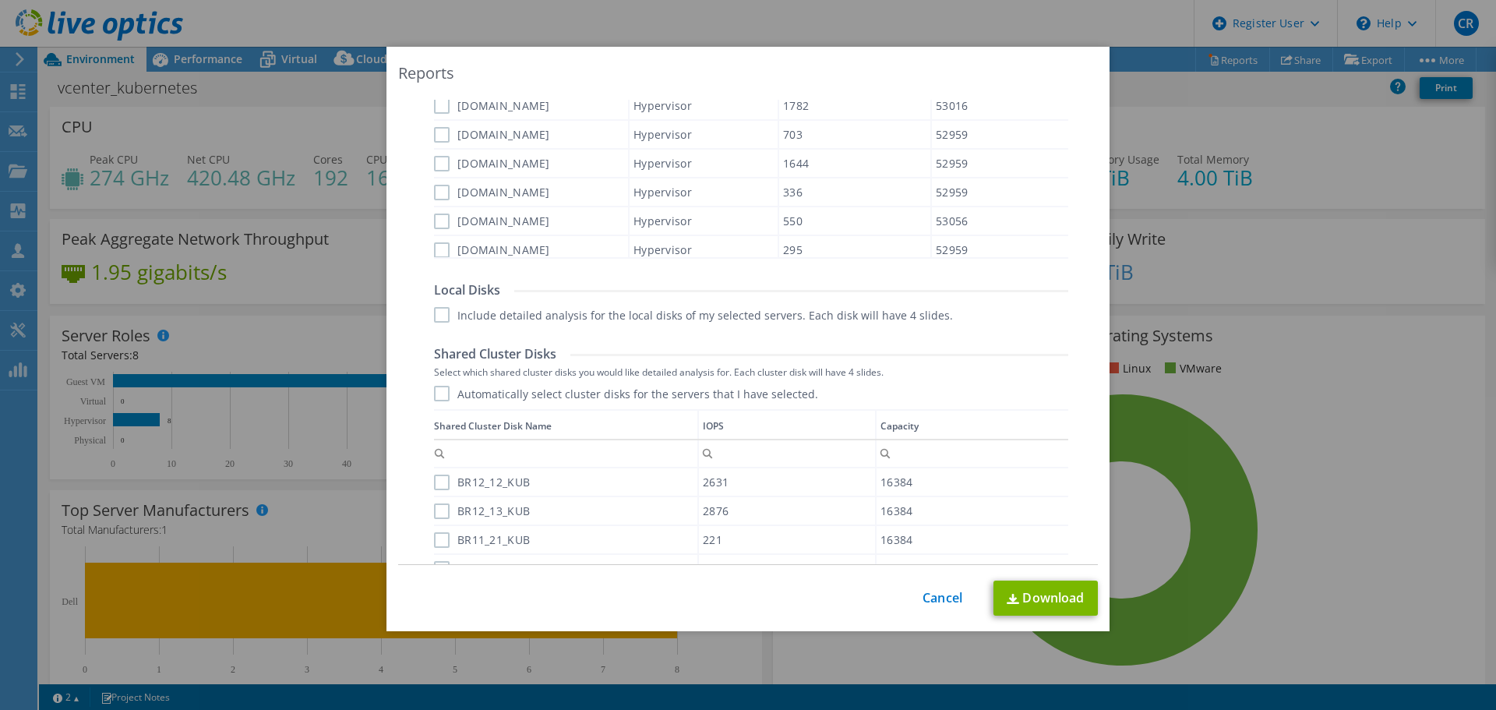
scroll to position [893, 0]
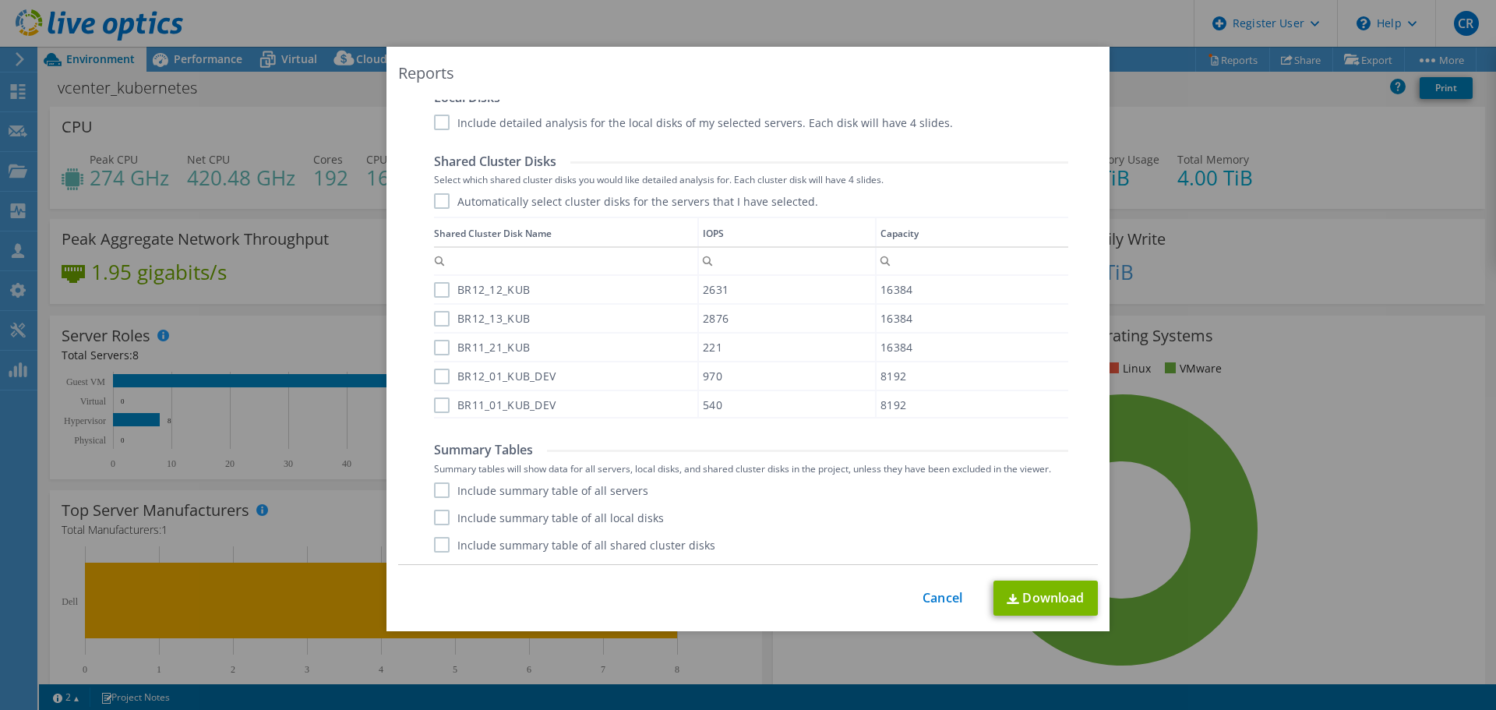
click at [435, 487] on label "Include summary table of all servers" at bounding box center [541, 490] width 214 height 16
click at [0, 0] on input "Include summary table of all servers" at bounding box center [0, 0] width 0 height 0
click at [435, 542] on label "Include summary table of all shared cluster disks" at bounding box center [574, 545] width 281 height 16
click at [0, 0] on input "Include summary table of all shared cluster disks" at bounding box center [0, 0] width 0 height 0
click at [1033, 597] on link "Download" at bounding box center [1045, 597] width 104 height 35
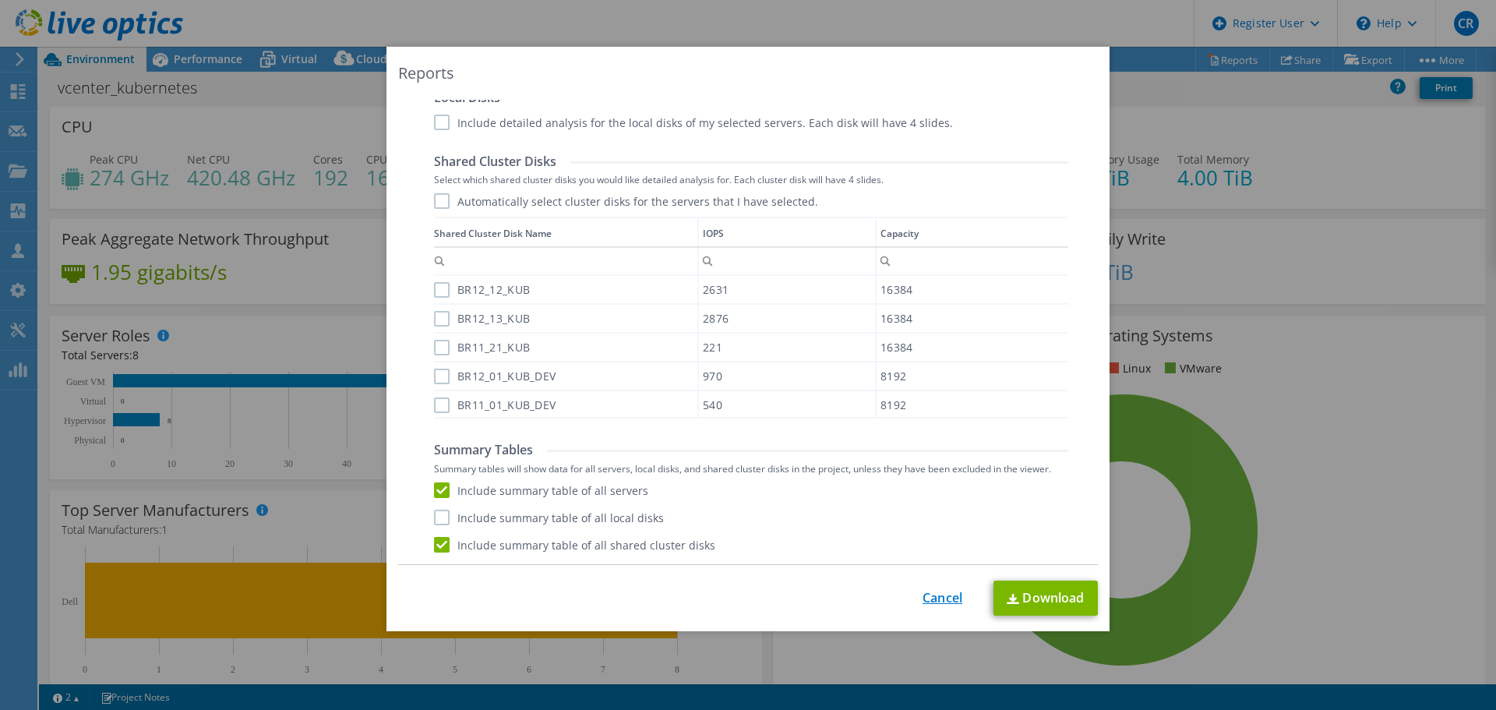
click at [928, 599] on link "Cancel" at bounding box center [942, 597] width 40 height 15
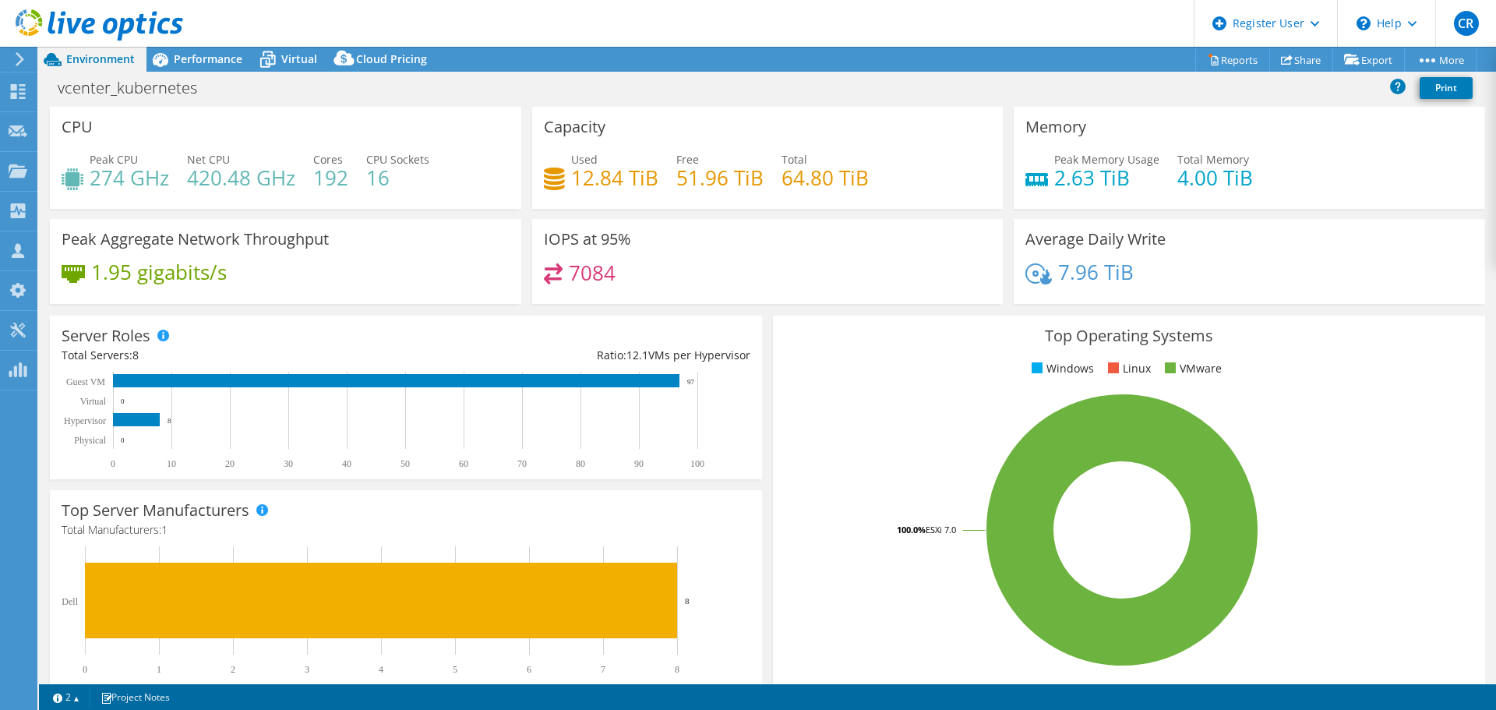
click at [106, 22] on use at bounding box center [99, 24] width 167 height 31
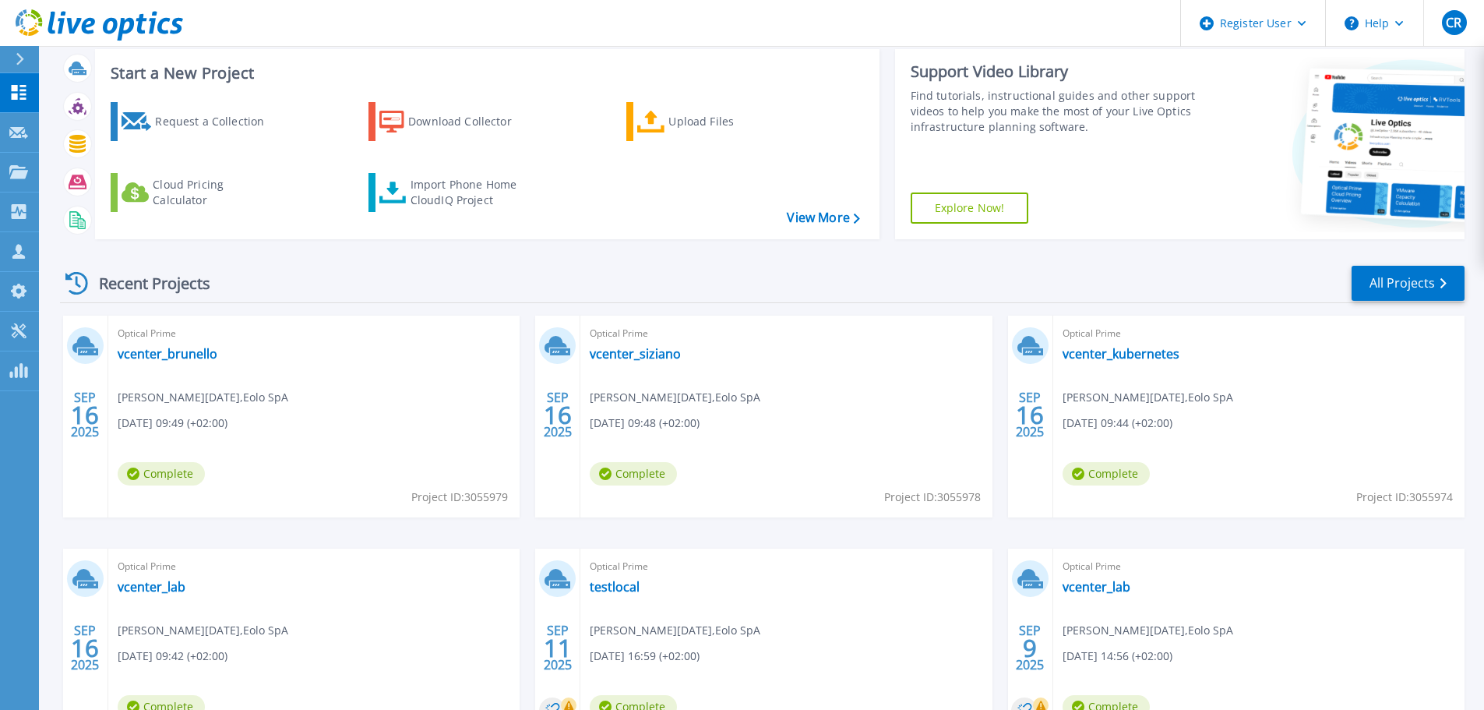
scroll to position [219, 0]
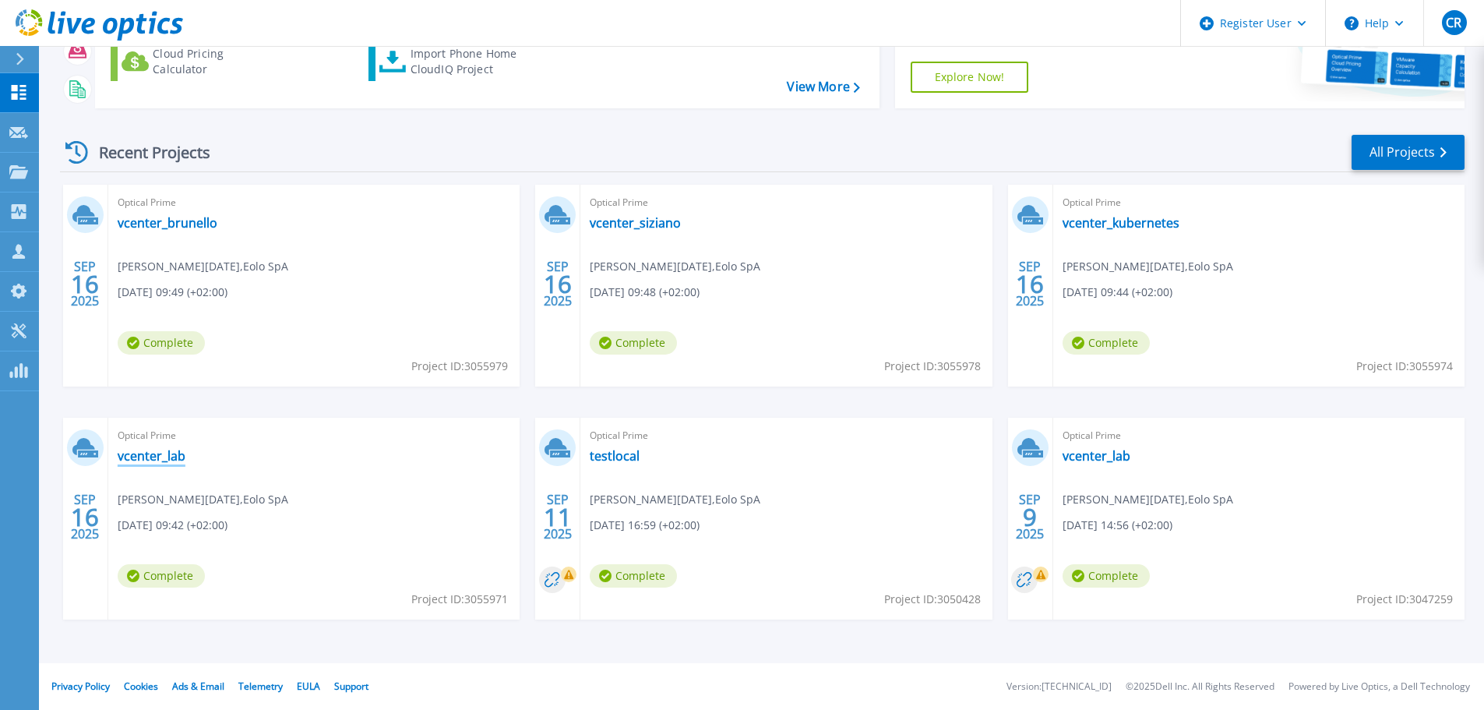
click at [150, 453] on link "vcenter_lab" at bounding box center [152, 456] width 68 height 16
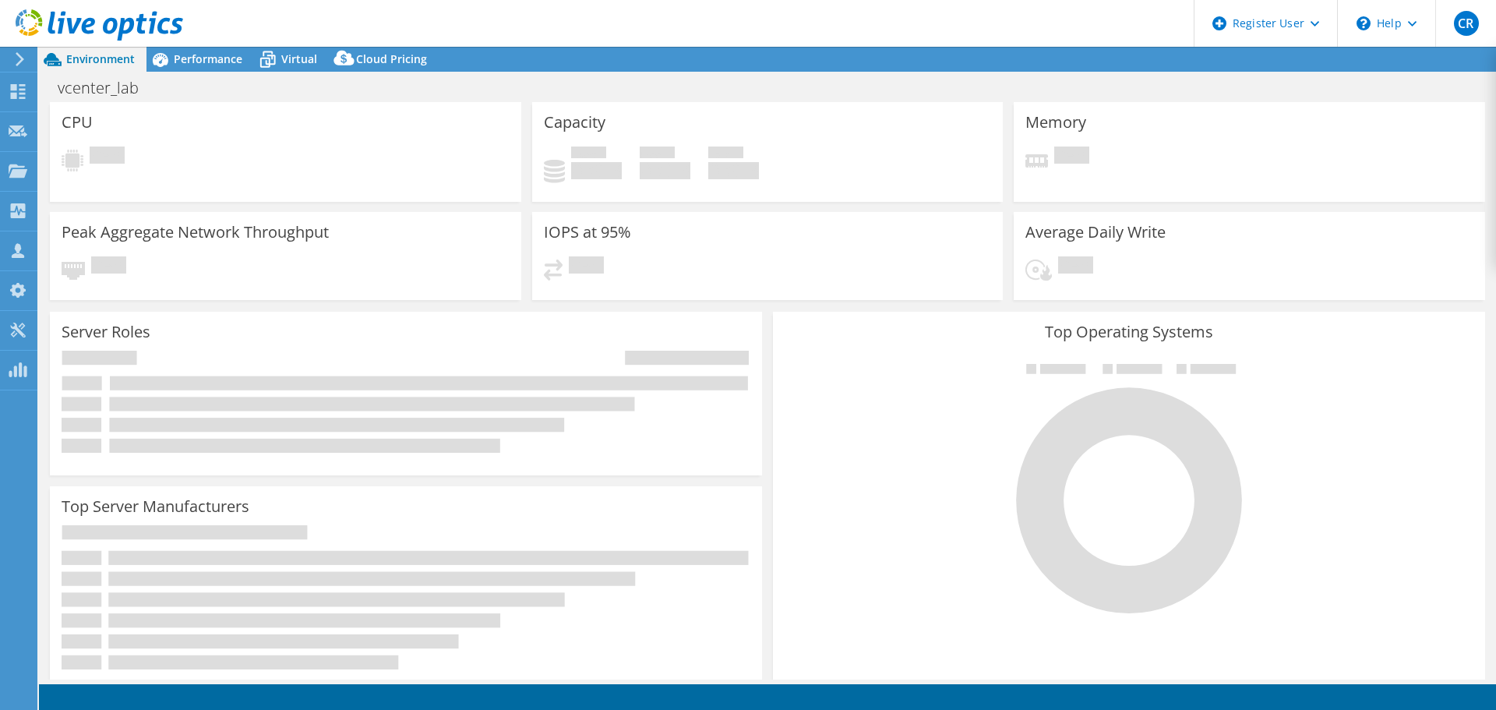
select select "USD"
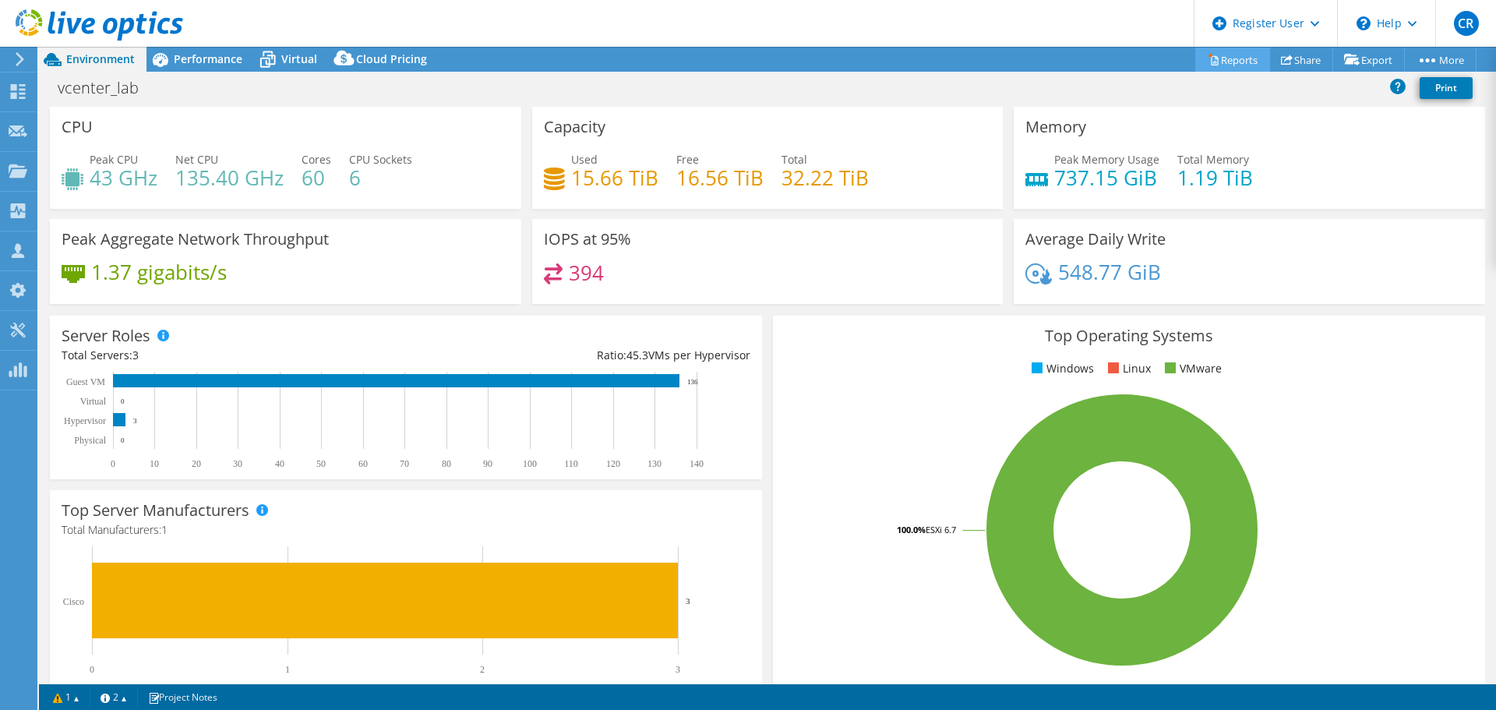
click at [1226, 62] on link "Reports" at bounding box center [1232, 60] width 75 height 24
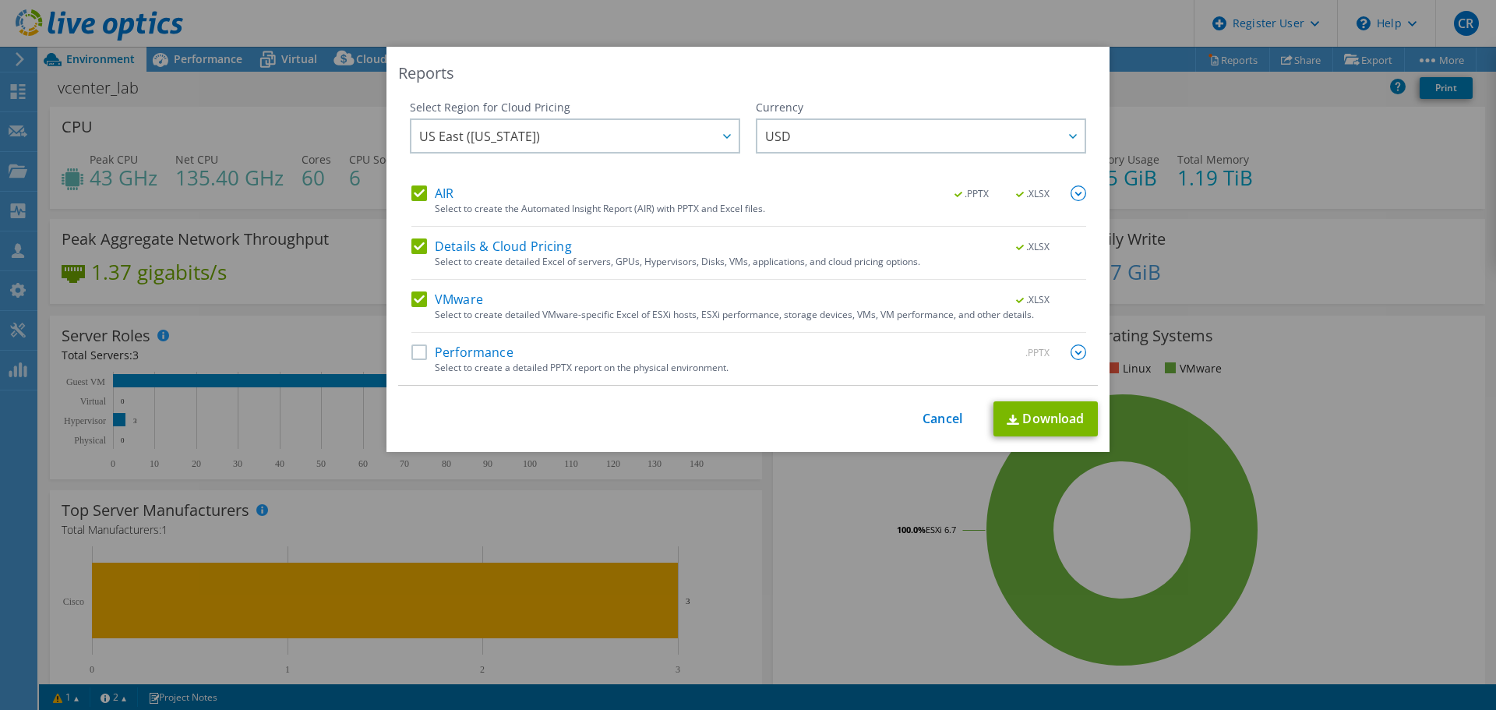
drag, startPoint x: 414, startPoint y: 244, endPoint x: 414, endPoint y: 215, distance: 28.8
click at [414, 244] on label "Details & Cloud Pricing" at bounding box center [491, 246] width 160 height 16
click at [0, 0] on input "Details & Cloud Pricing" at bounding box center [0, 0] width 0 height 0
click at [411, 194] on label "AIR" at bounding box center [432, 193] width 42 height 16
click at [0, 0] on input "AIR" at bounding box center [0, 0] width 0 height 0
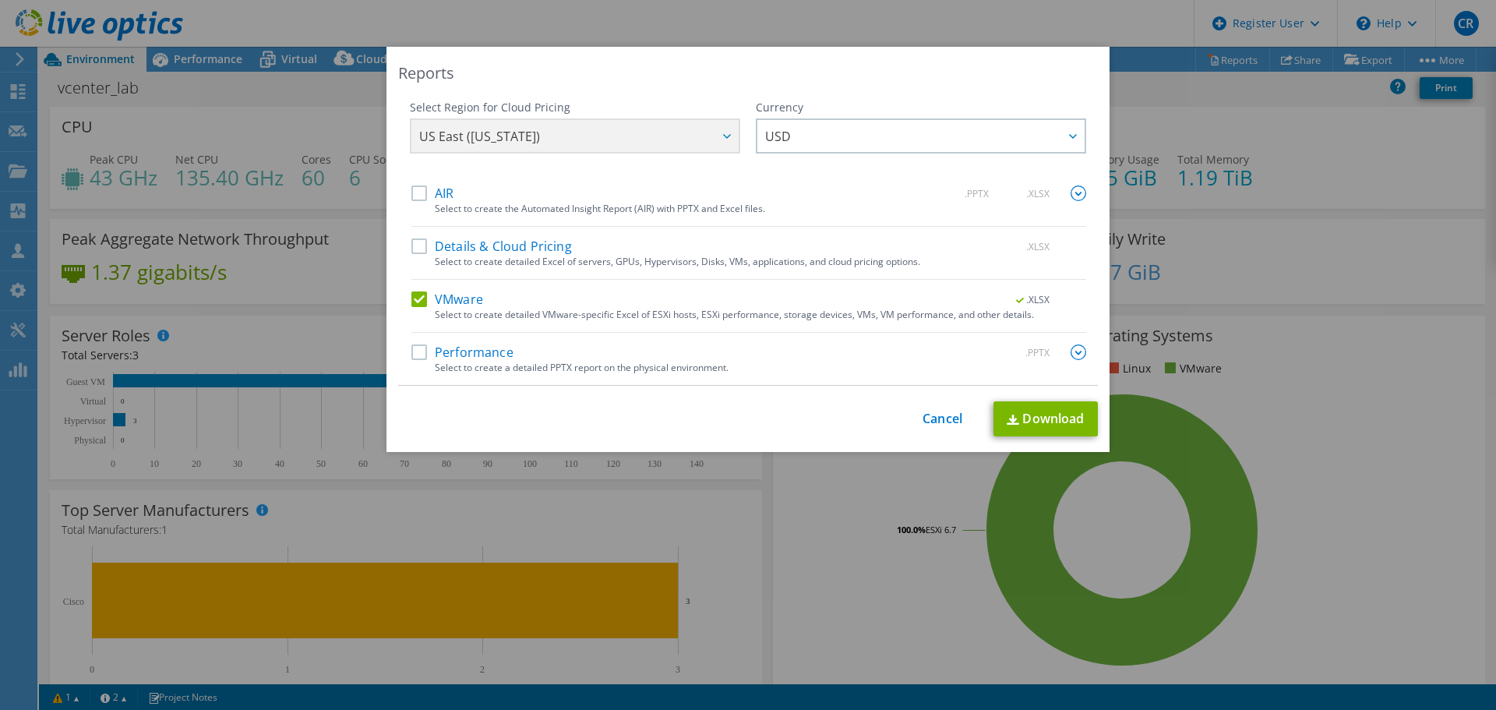
click at [411, 349] on label "Performance" at bounding box center [462, 352] width 102 height 16
click at [0, 0] on input "Performance" at bounding box center [0, 0] width 0 height 0
click at [1072, 350] on img at bounding box center [1078, 352] width 16 height 16
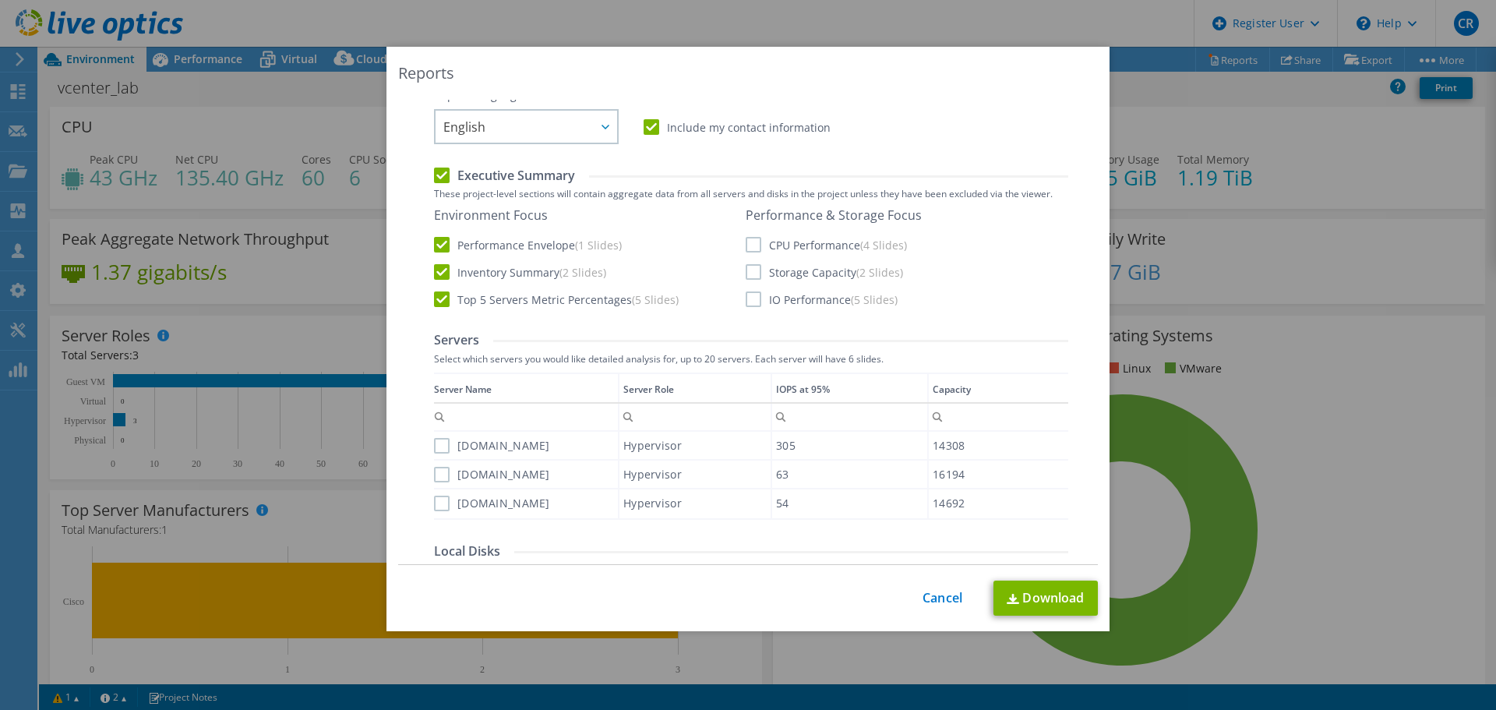
scroll to position [312, 0]
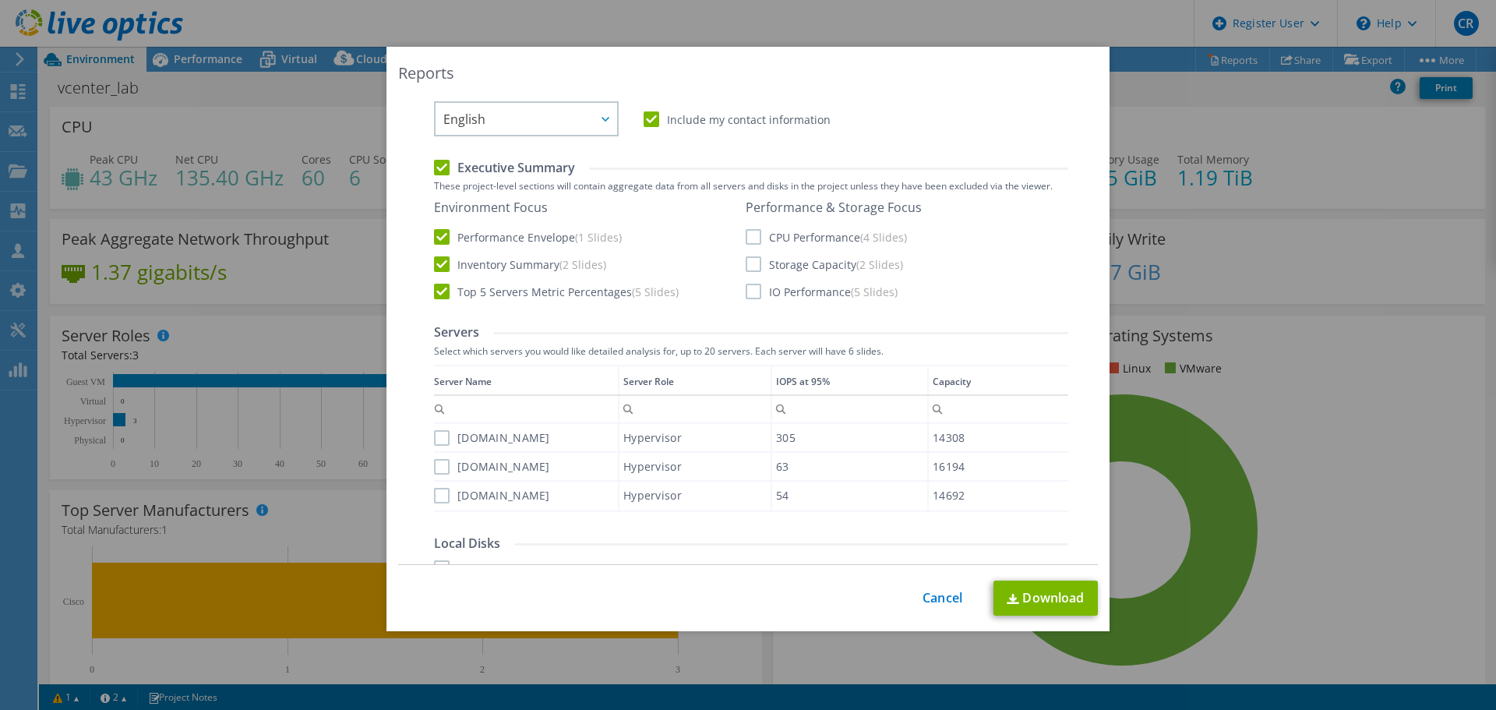
click at [747, 265] on label "Storage Capacity (2 Slides)" at bounding box center [823, 264] width 157 height 16
click at [0, 0] on input "Storage Capacity (2 Slides)" at bounding box center [0, 0] width 0 height 0
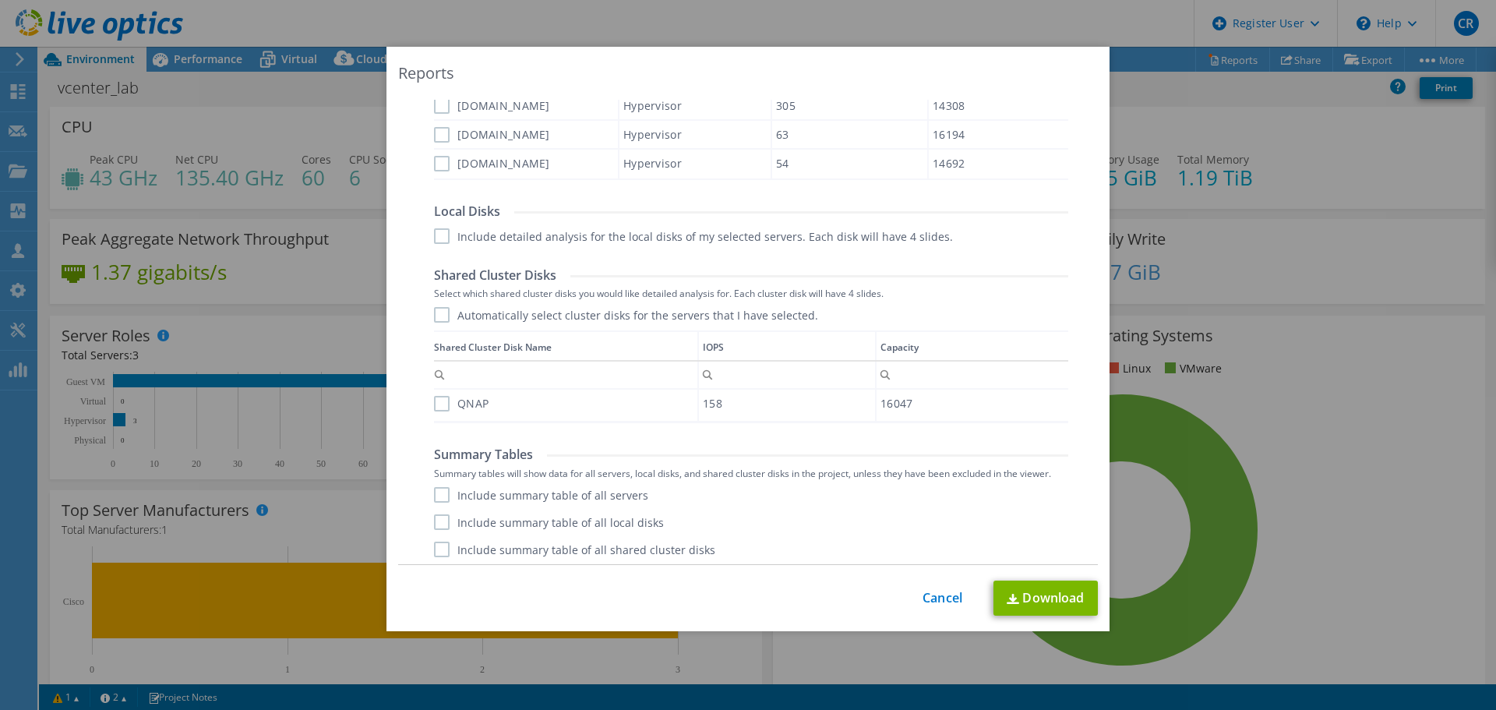
scroll to position [648, 0]
click at [436, 483] on label "Include summary table of all servers" at bounding box center [541, 490] width 214 height 16
click at [0, 0] on input "Include summary table of all servers" at bounding box center [0, 0] width 0 height 0
click at [436, 540] on label "Include summary table of all shared cluster disks" at bounding box center [574, 545] width 281 height 16
click at [0, 0] on input "Include summary table of all shared cluster disks" at bounding box center [0, 0] width 0 height 0
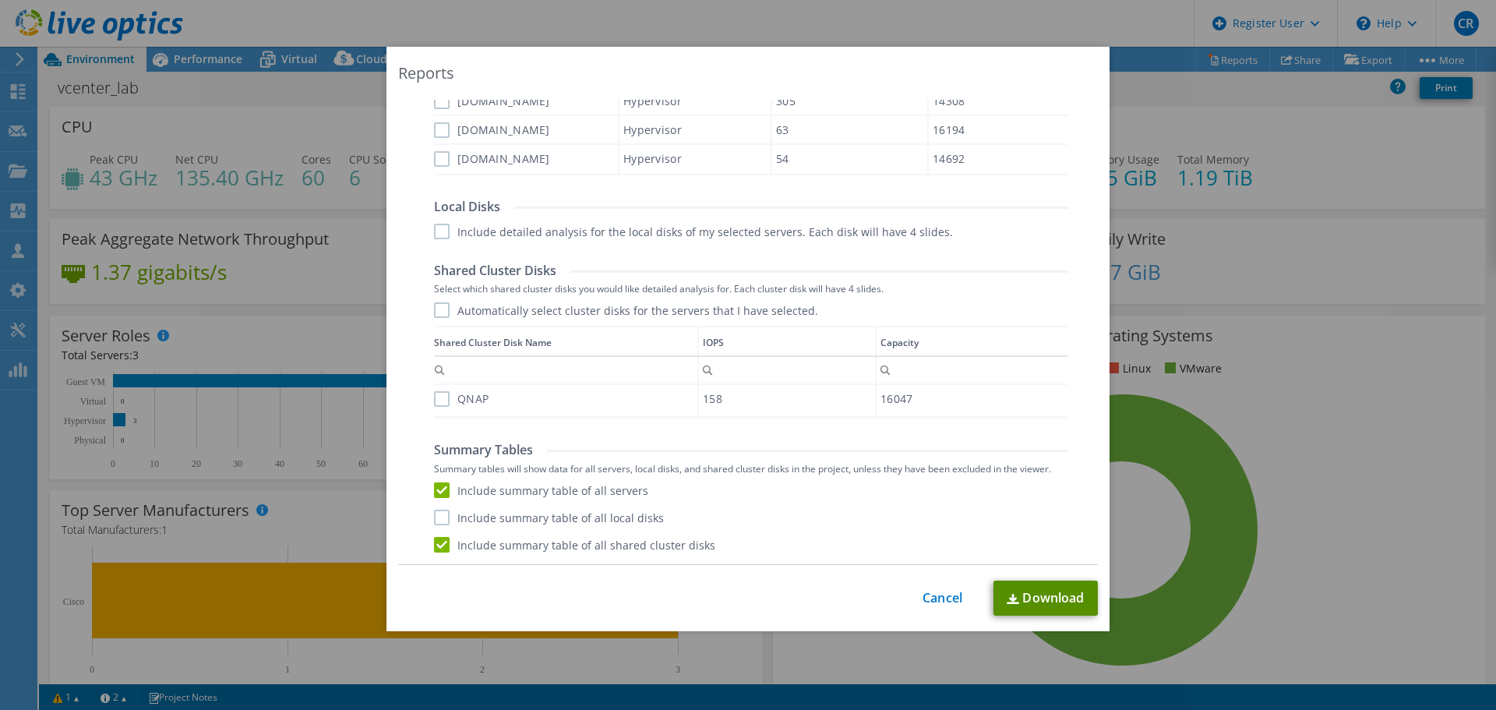
click at [1034, 598] on link "Download" at bounding box center [1045, 597] width 104 height 35
click at [933, 598] on link "Cancel" at bounding box center [942, 597] width 40 height 15
